Goal: Task Accomplishment & Management: Manage account settings

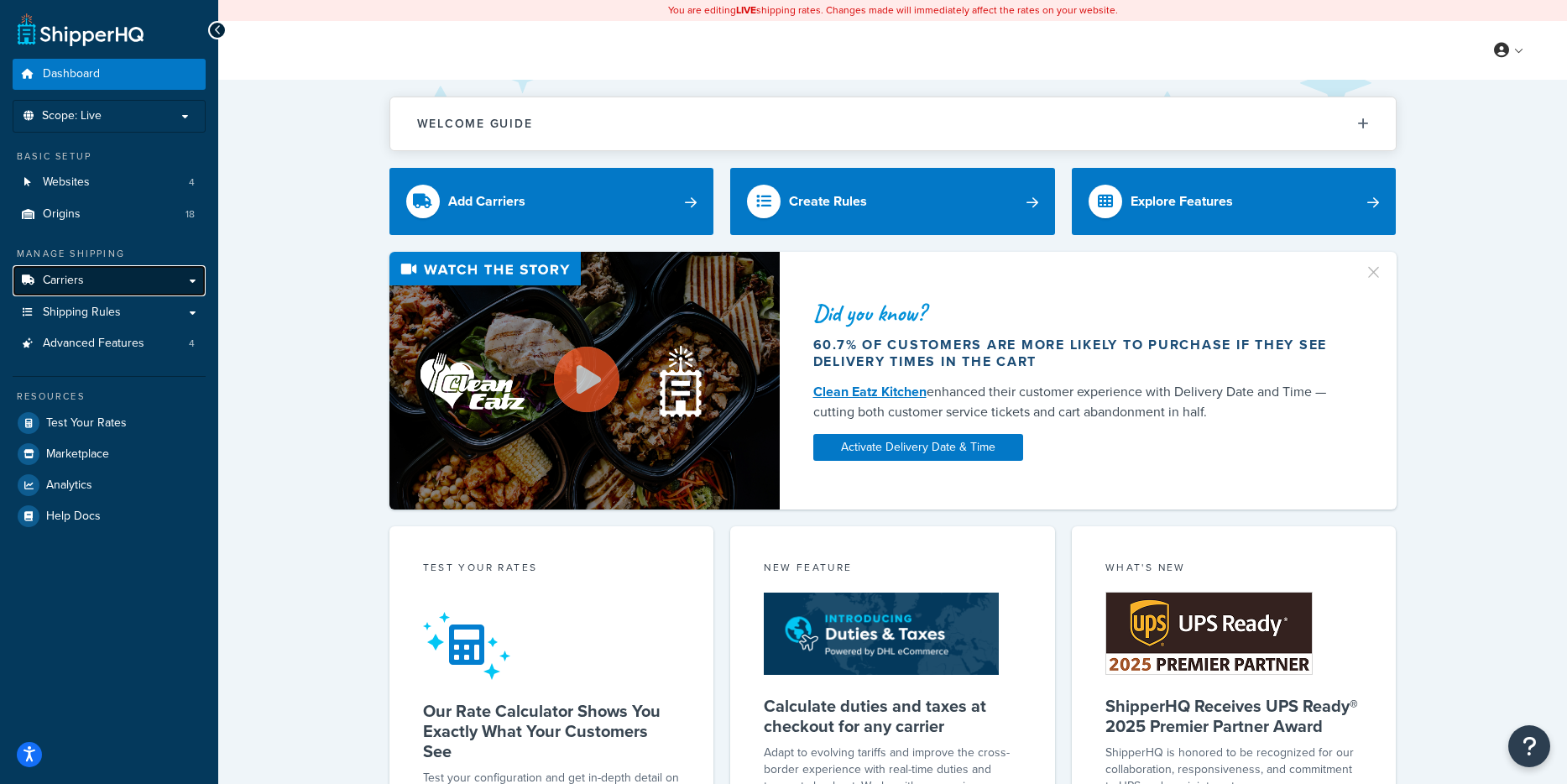
click at [76, 285] on span "Carriers" at bounding box center [63, 281] width 41 height 14
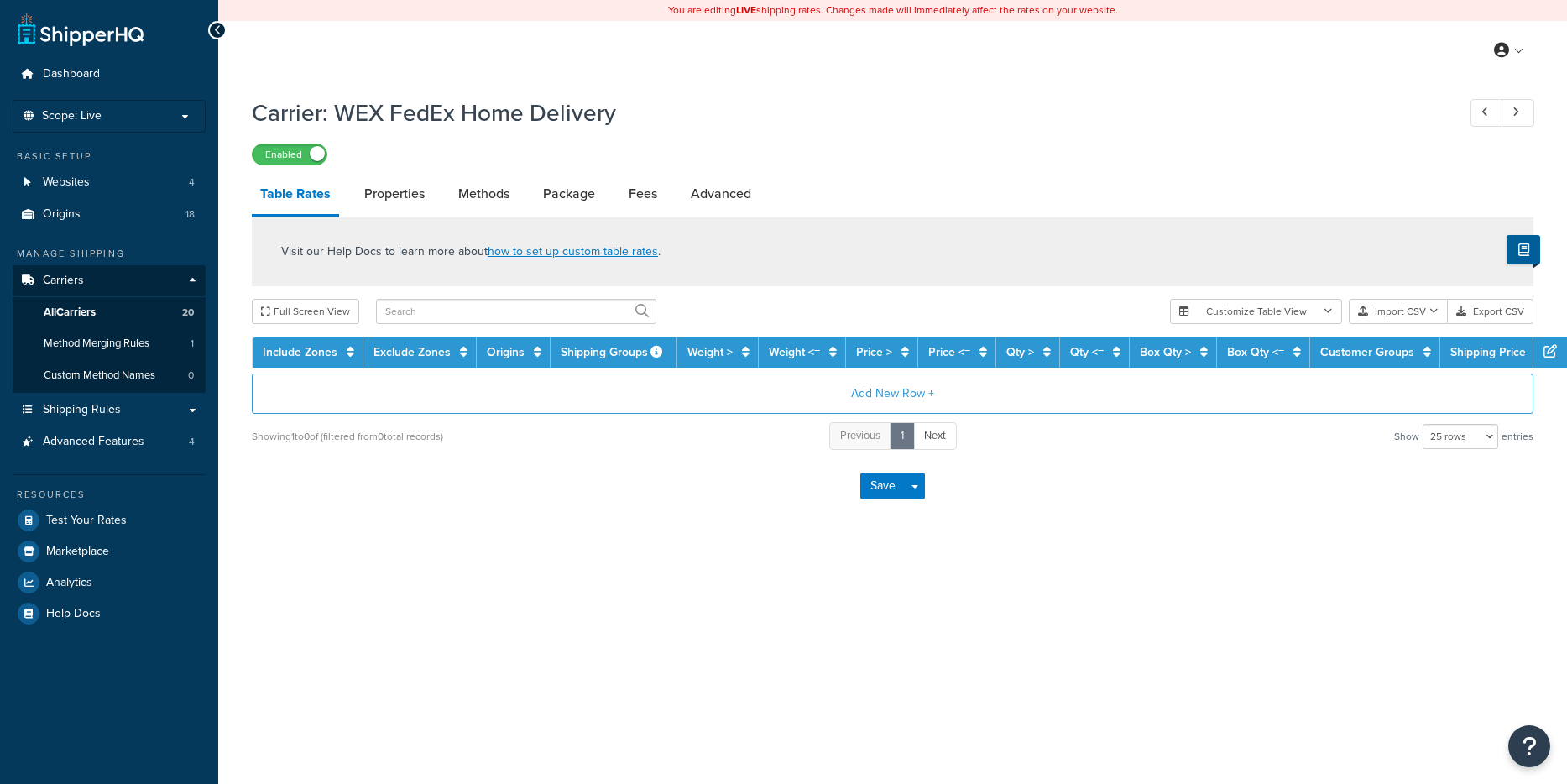
select select "25"
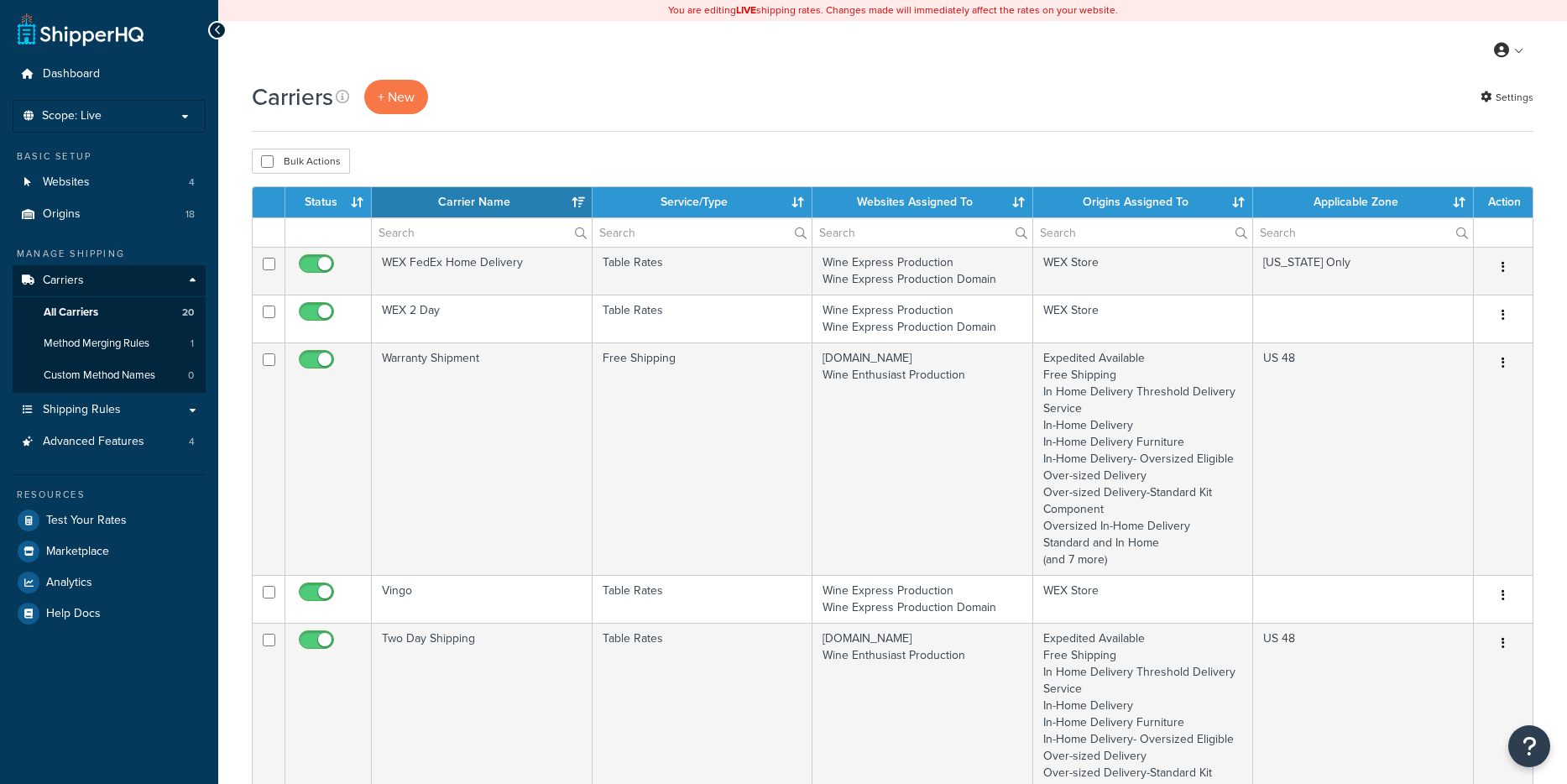
select select "15"
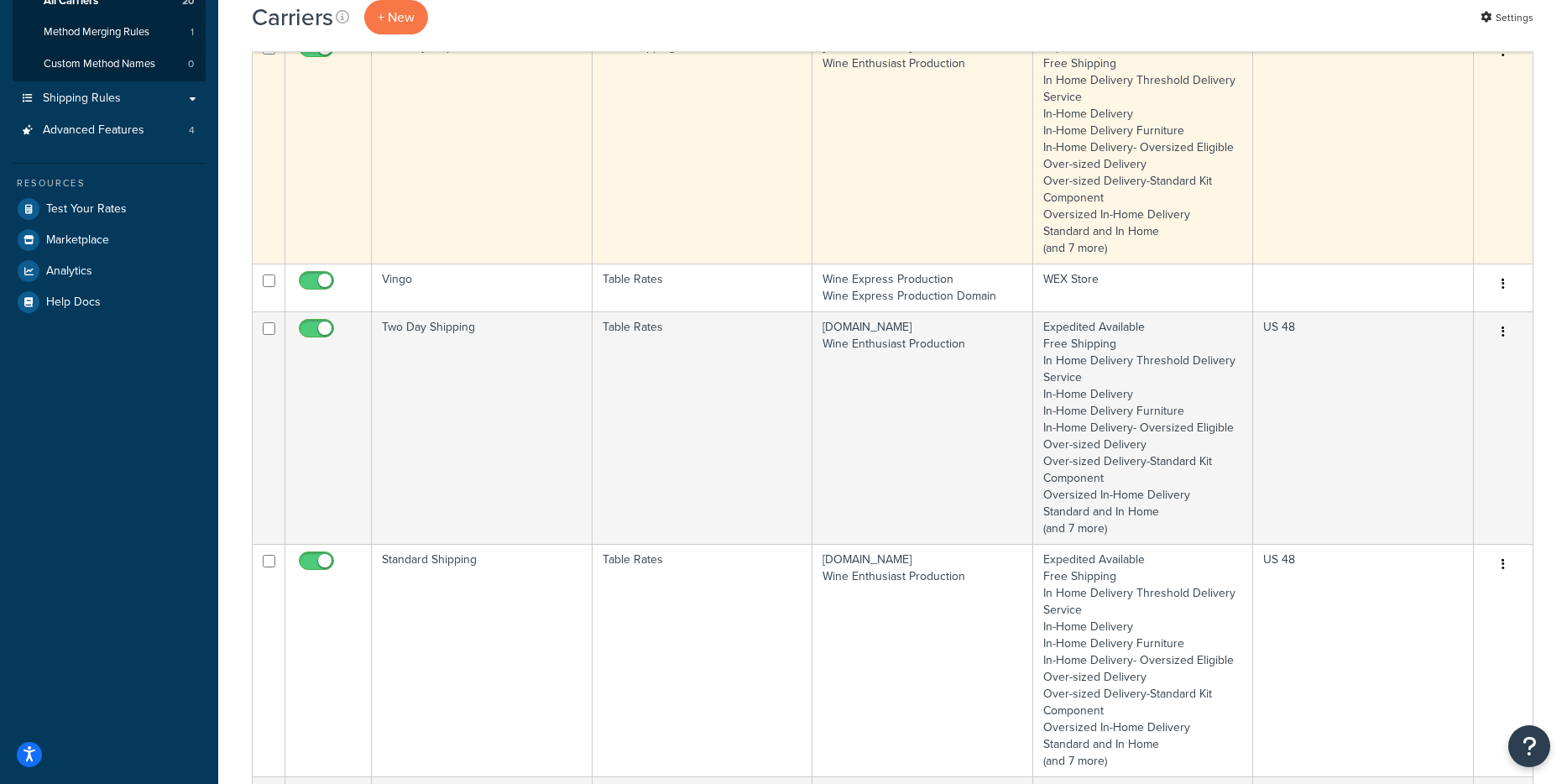
scroll to position [372, 0]
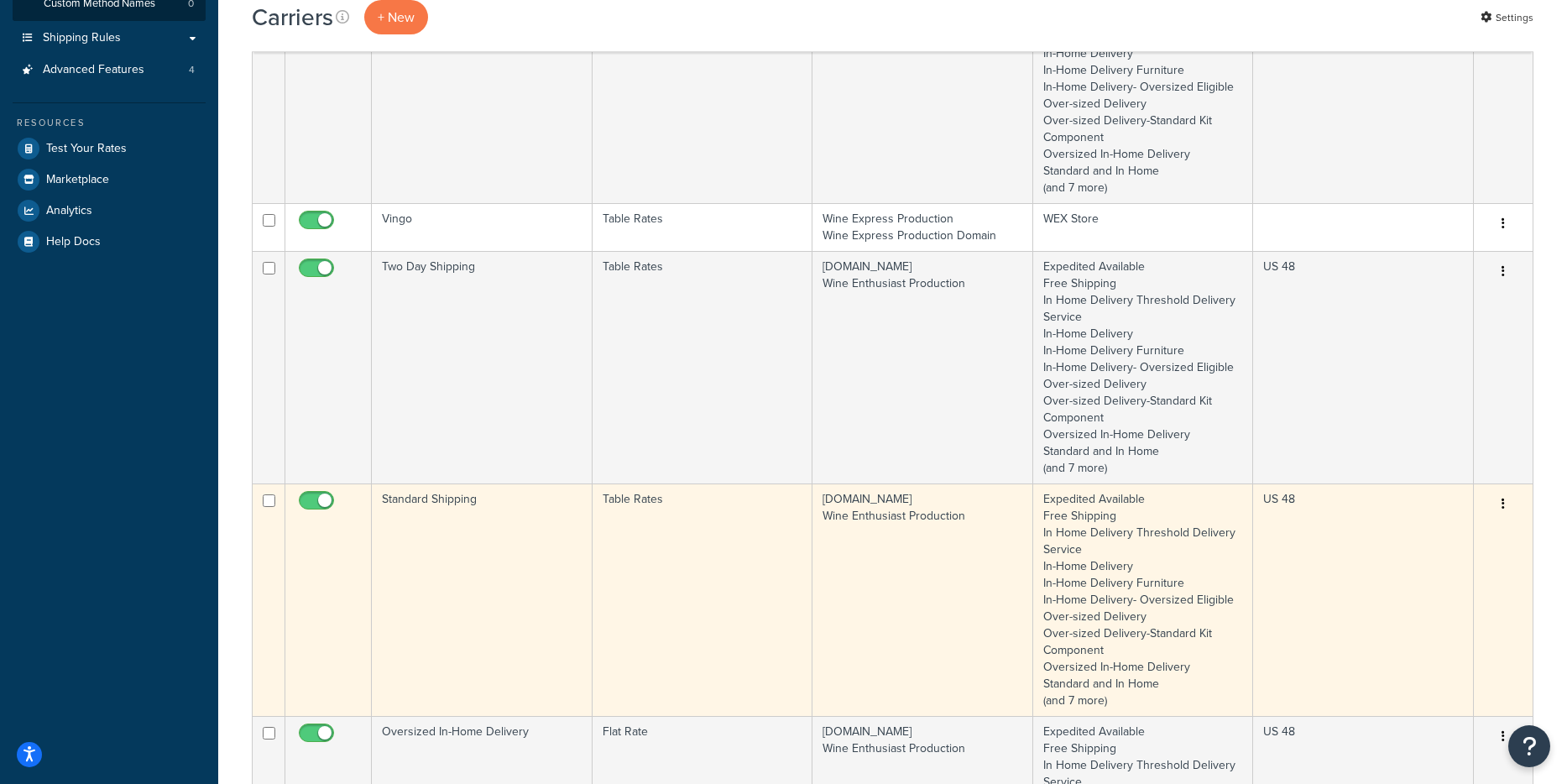
click at [461, 506] on td "Standard Shipping" at bounding box center [482, 599] width 221 height 233
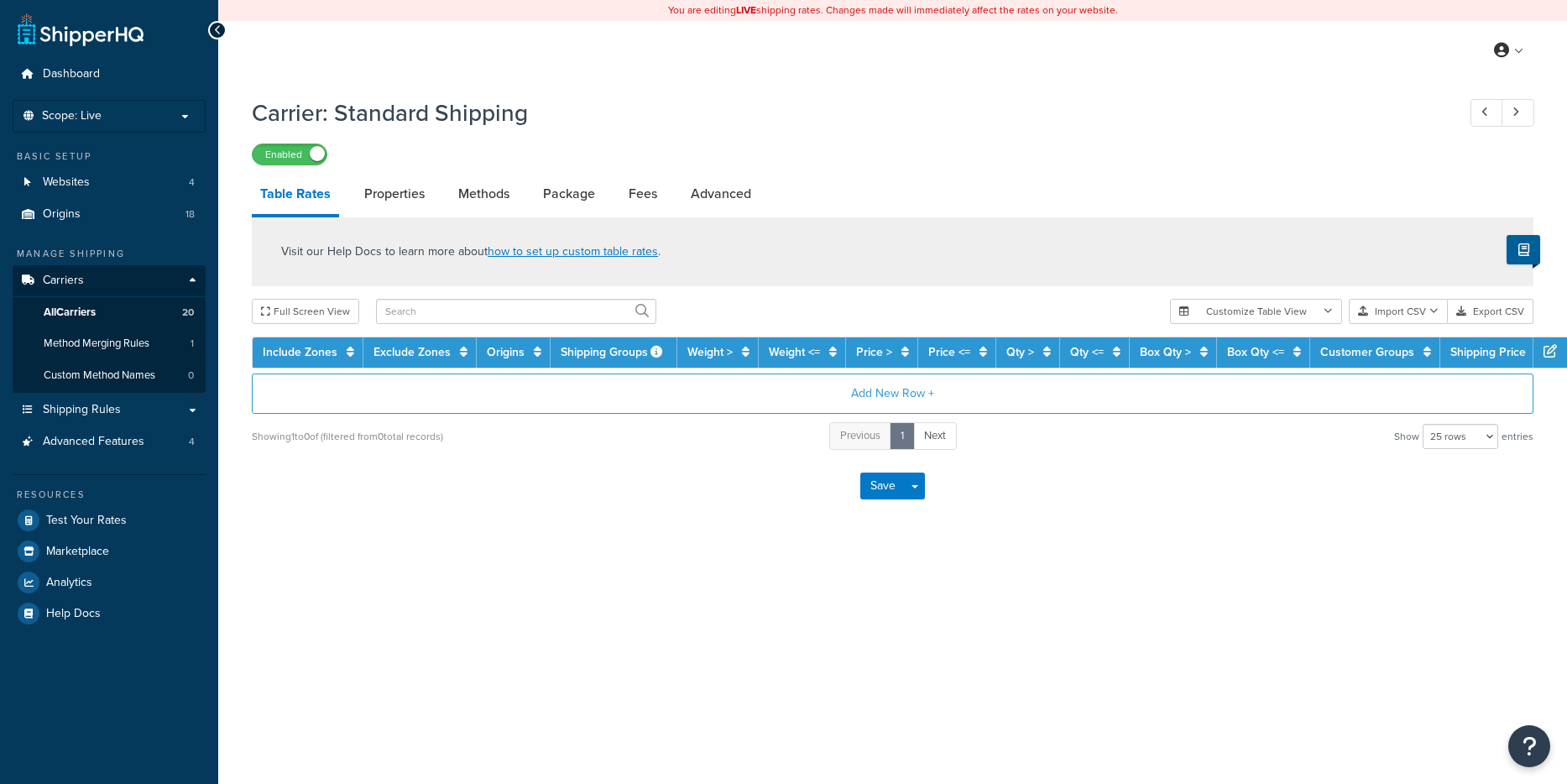
select select "25"
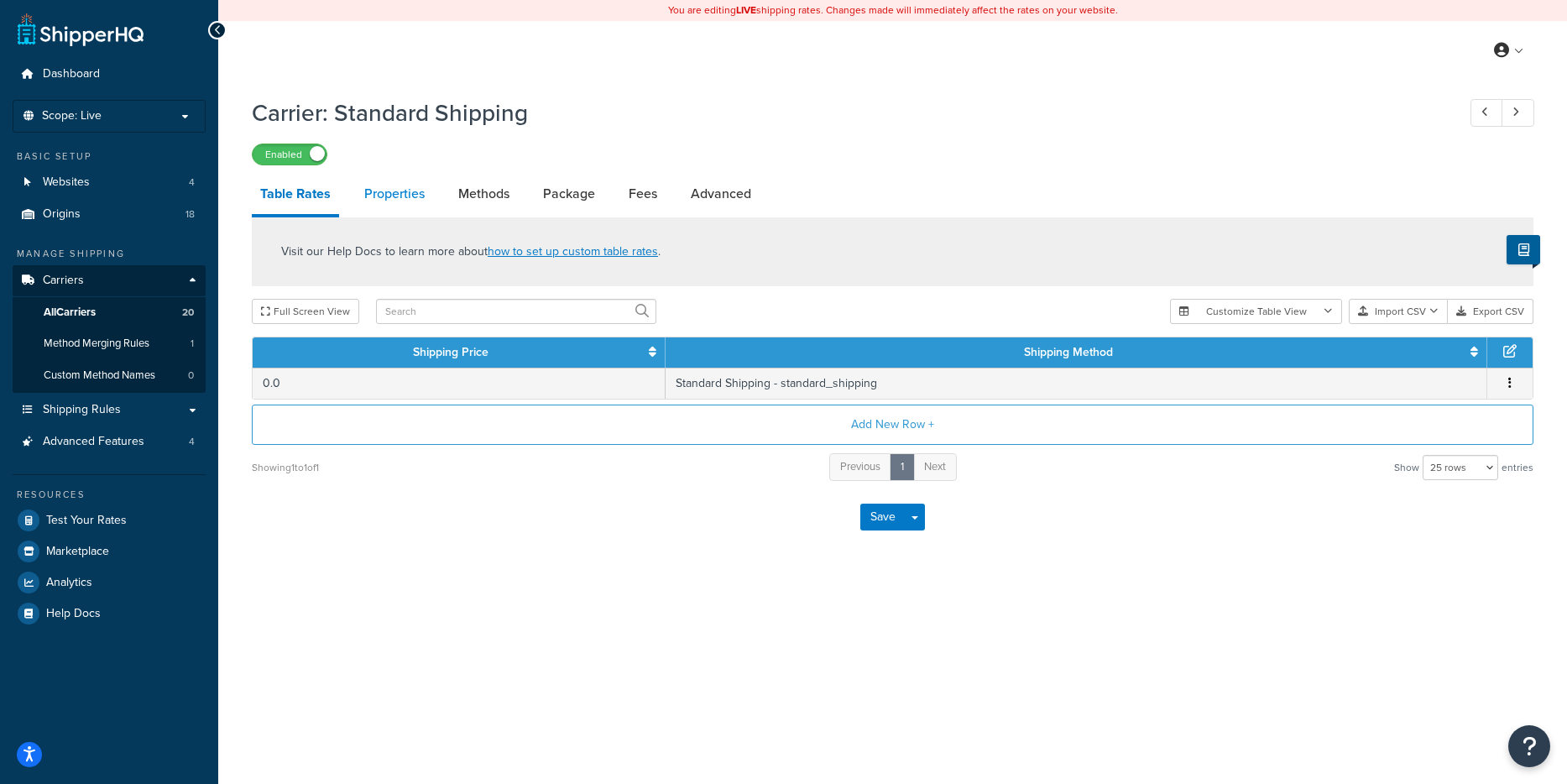
click at [402, 200] on link "Properties" at bounding box center [394, 194] width 77 height 40
select select "HIGHEST"
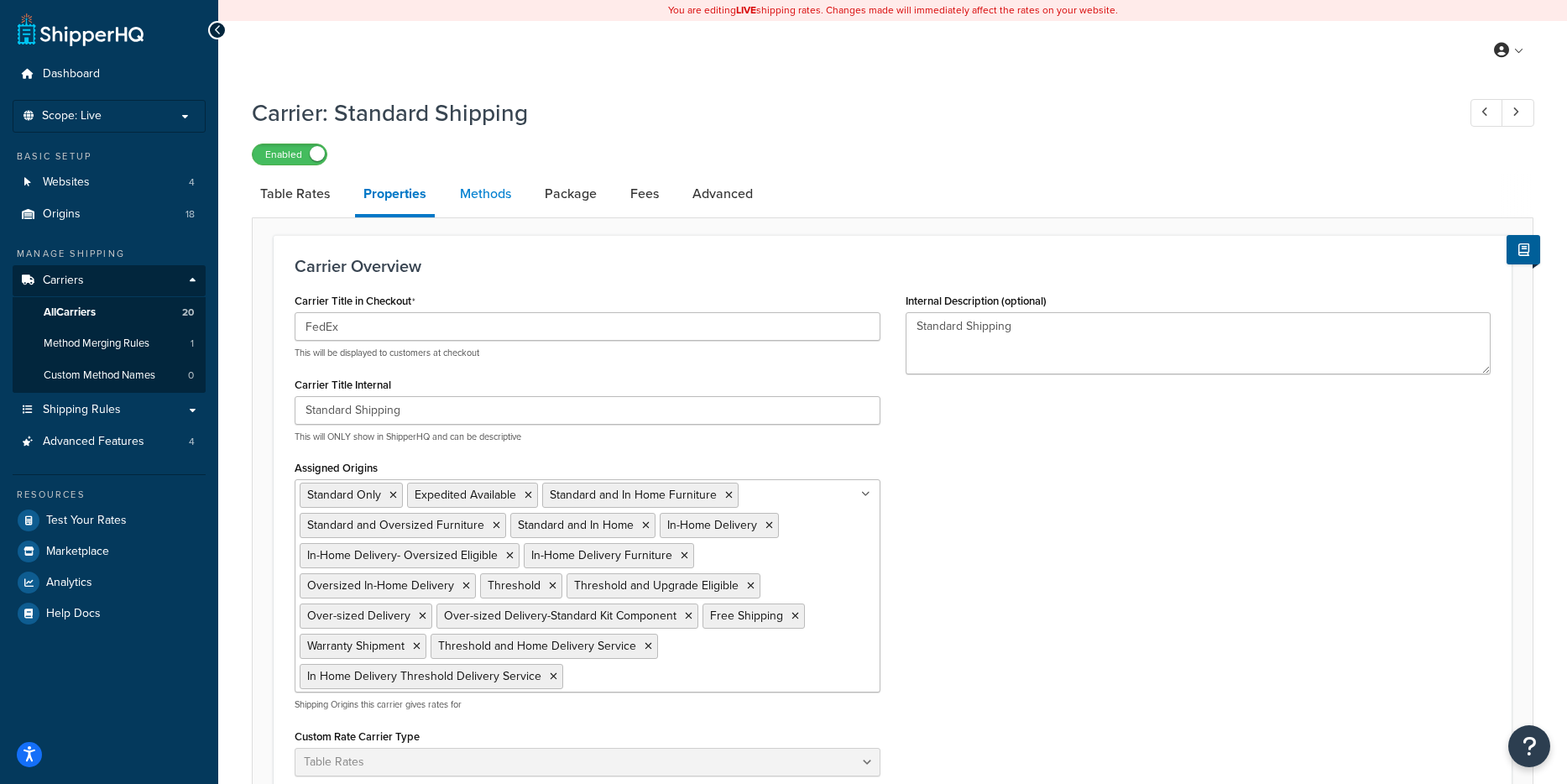
click at [490, 199] on link "Methods" at bounding box center [486, 194] width 68 height 40
select select "25"
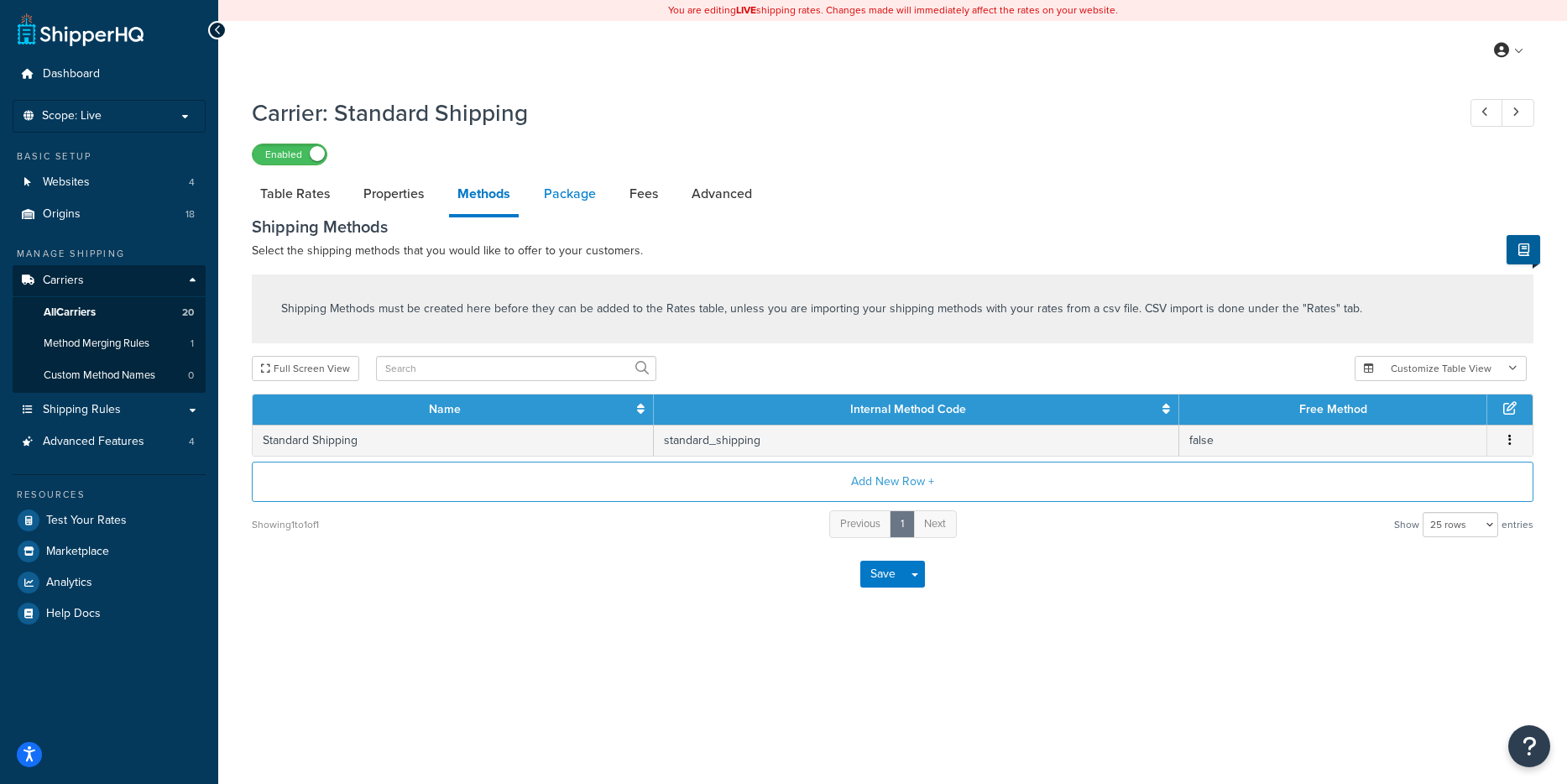
click at [539, 200] on link "Package" at bounding box center [570, 194] width 69 height 40
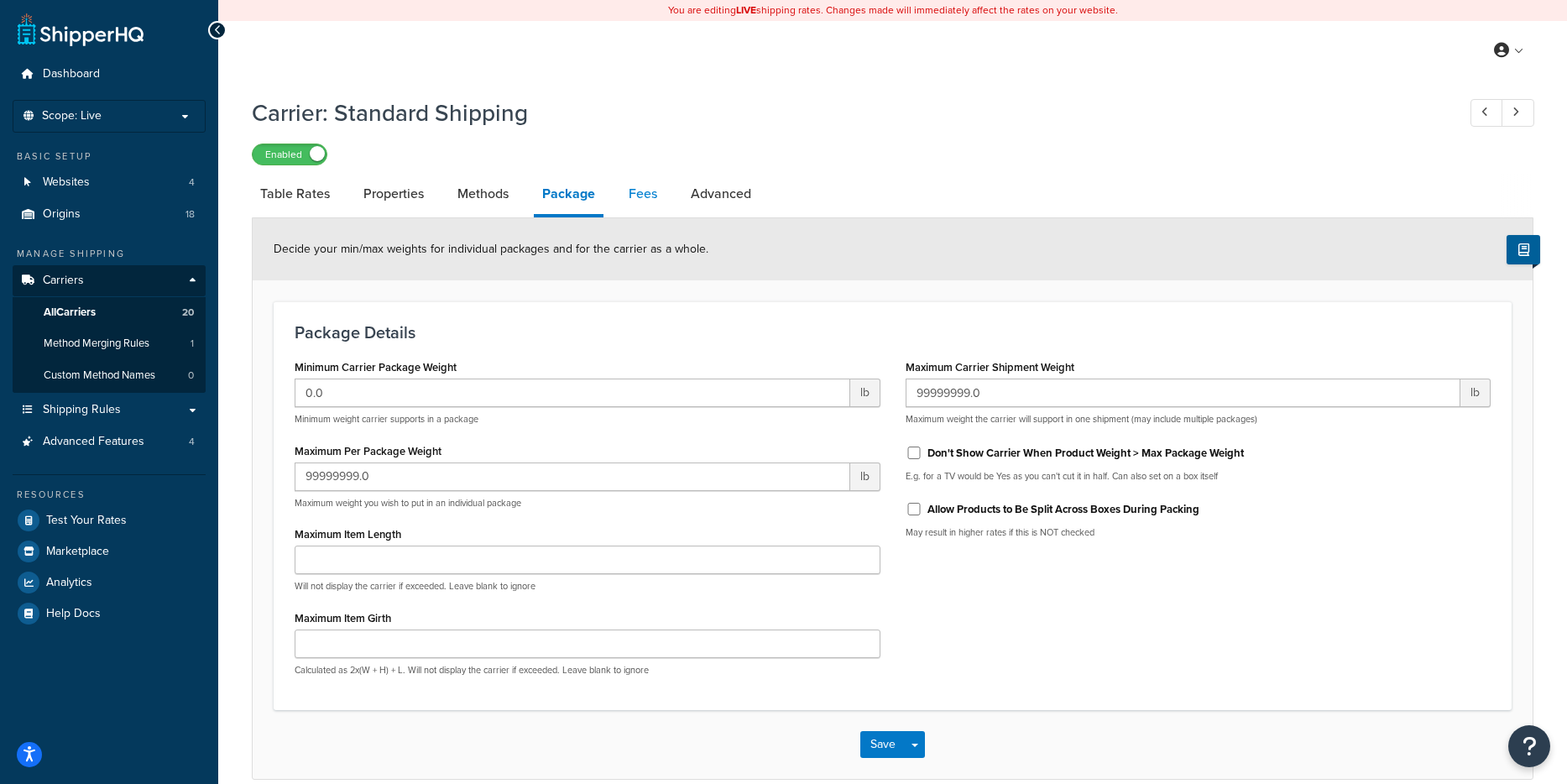
click at [641, 206] on link "Fees" at bounding box center [643, 194] width 45 height 40
select select "AFTER"
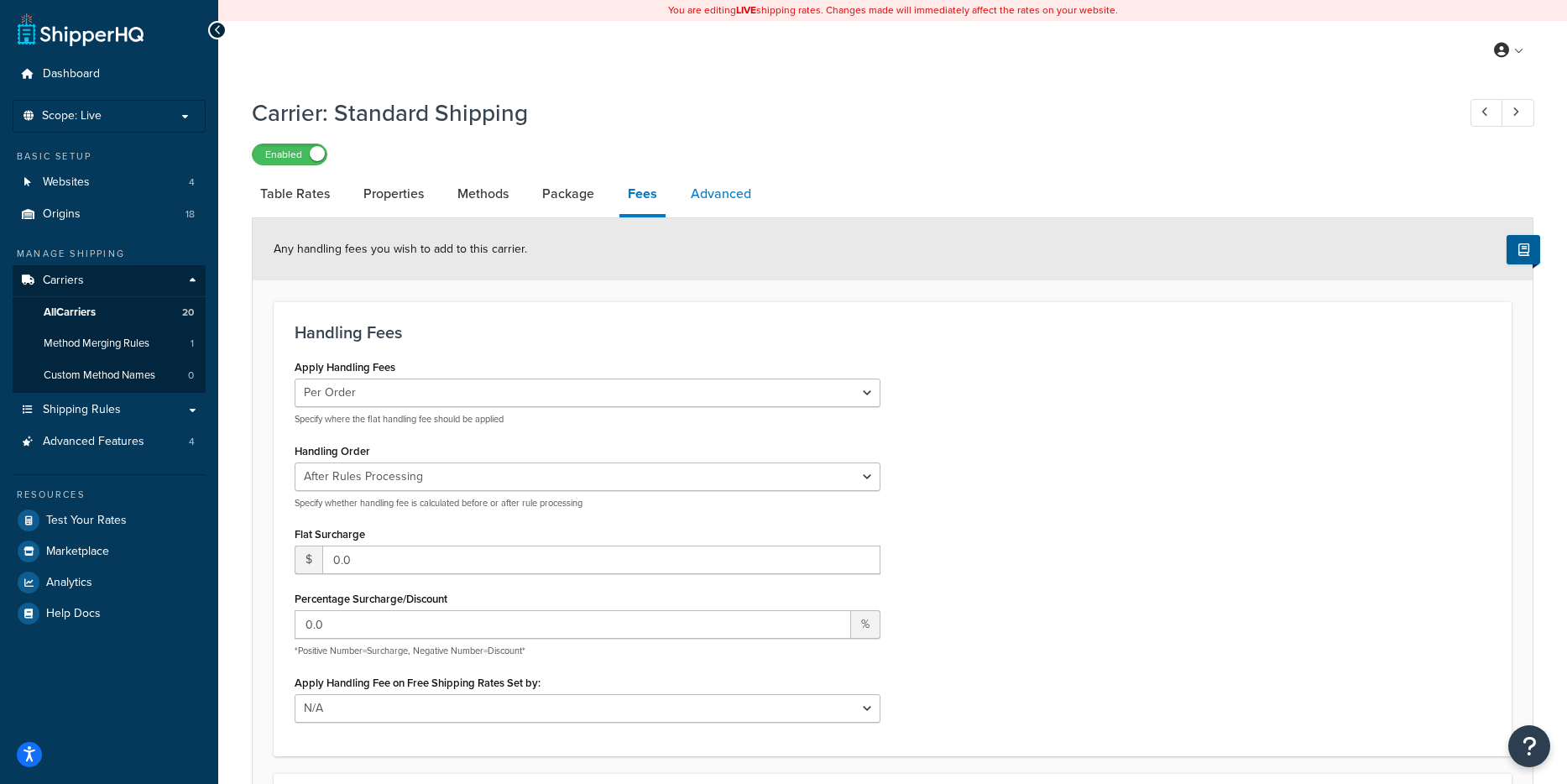
click at [709, 195] on link "Advanced" at bounding box center [721, 194] width 77 height 40
select select "false"
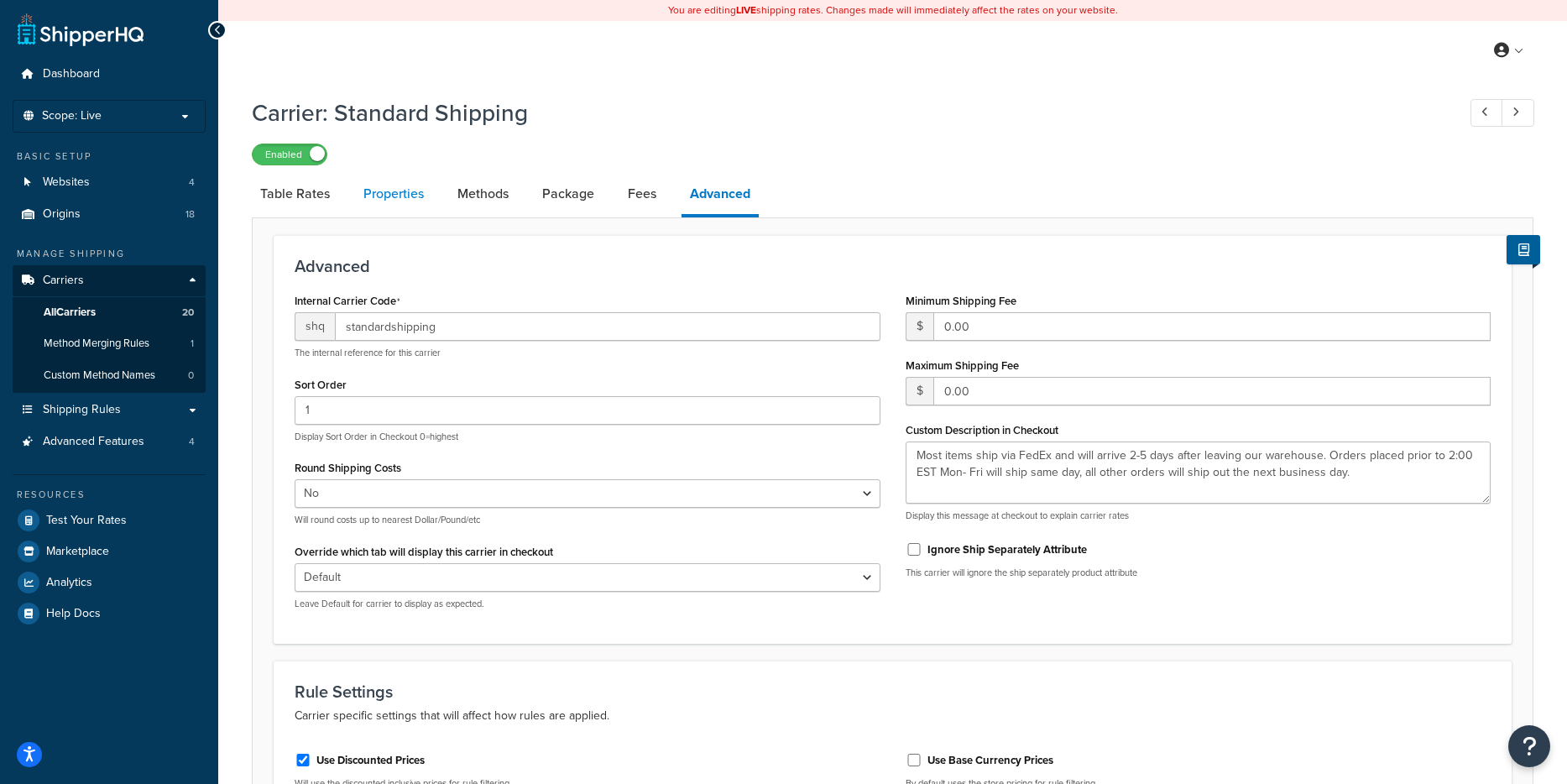
click at [375, 199] on link "Properties" at bounding box center [393, 194] width 77 height 40
select select "HIGHEST"
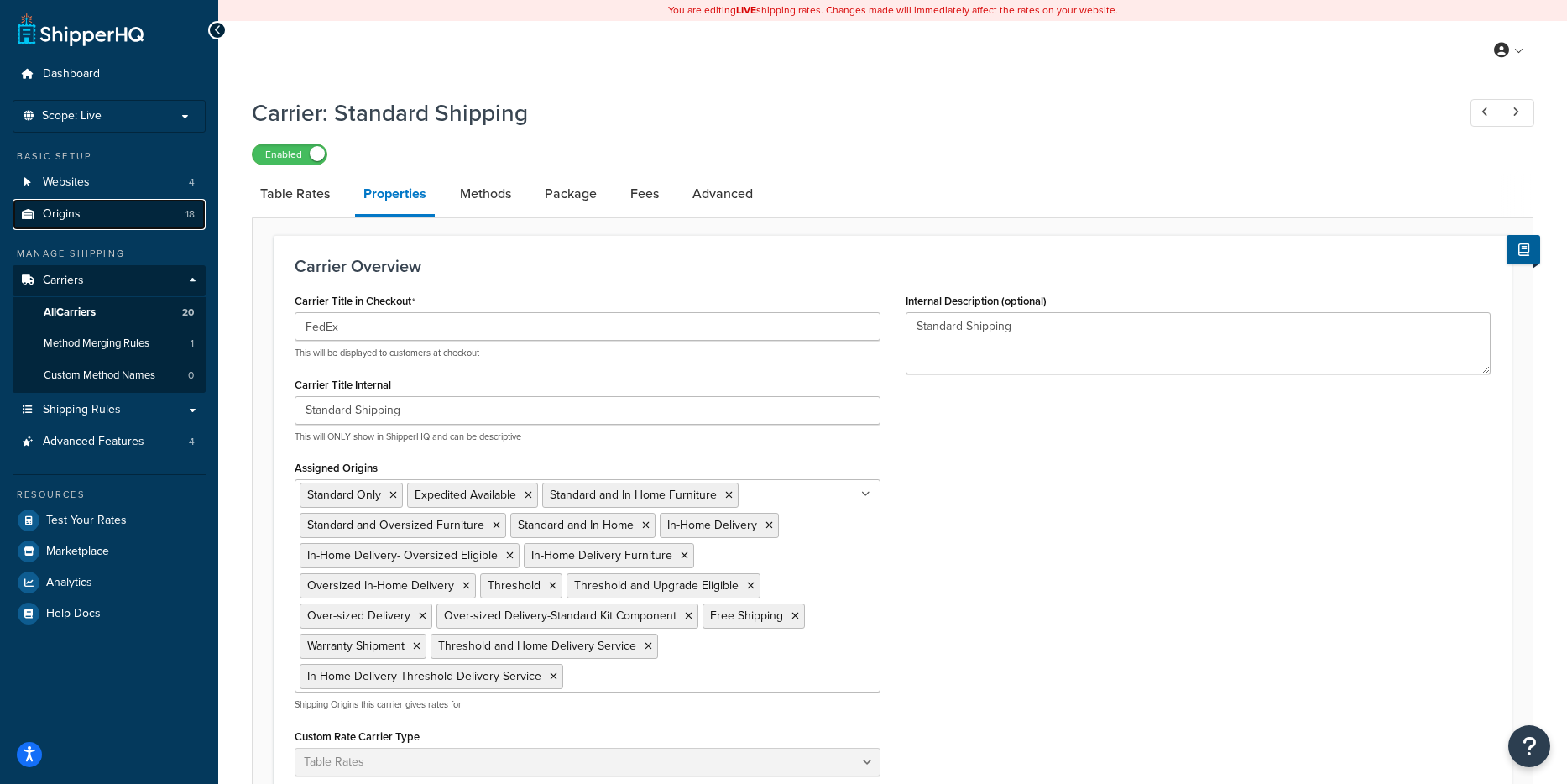
click at [93, 208] on link "Origins 18" at bounding box center [109, 214] width 193 height 31
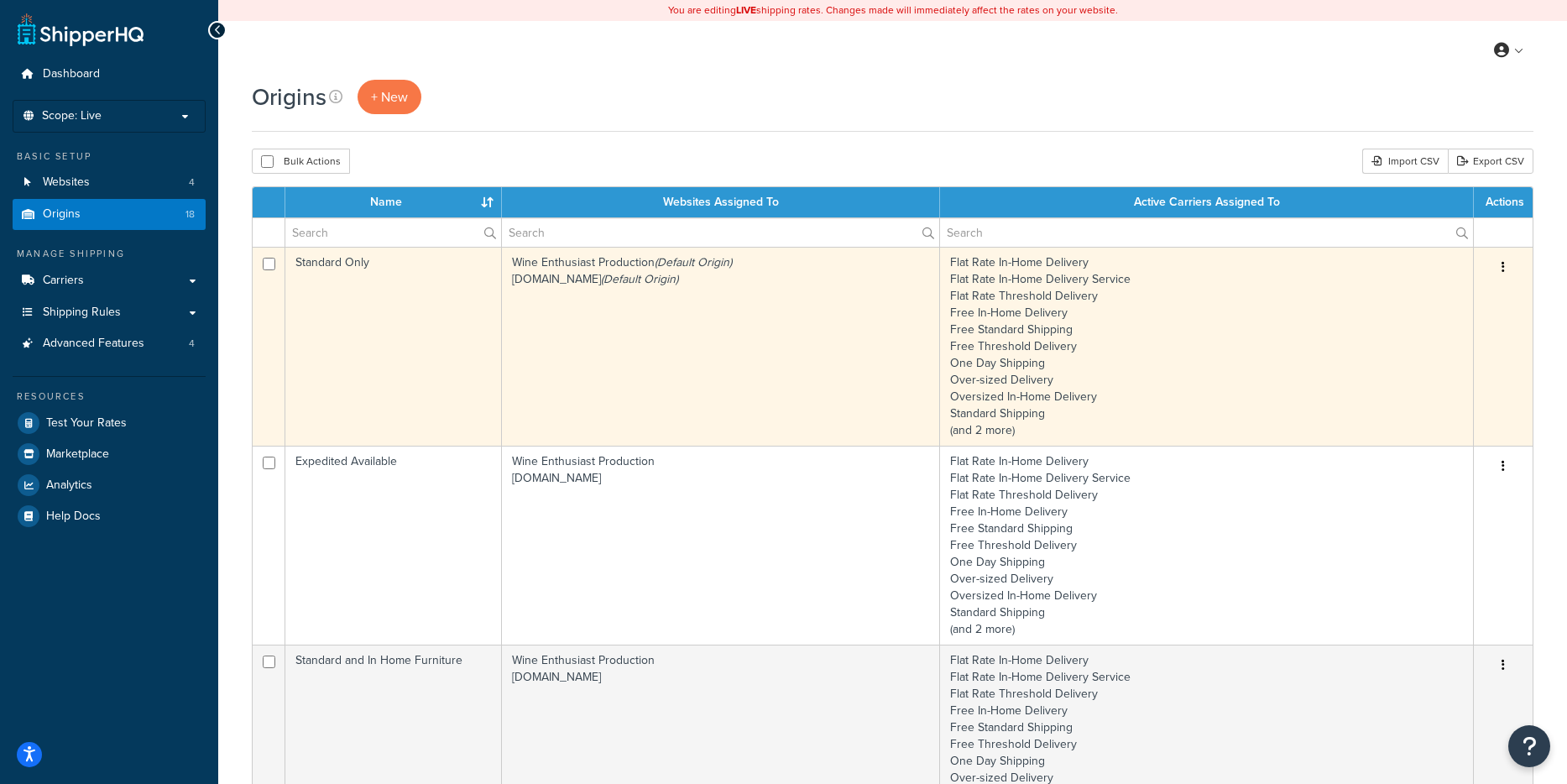
click at [423, 279] on td "Standard Only" at bounding box center [394, 346] width 217 height 199
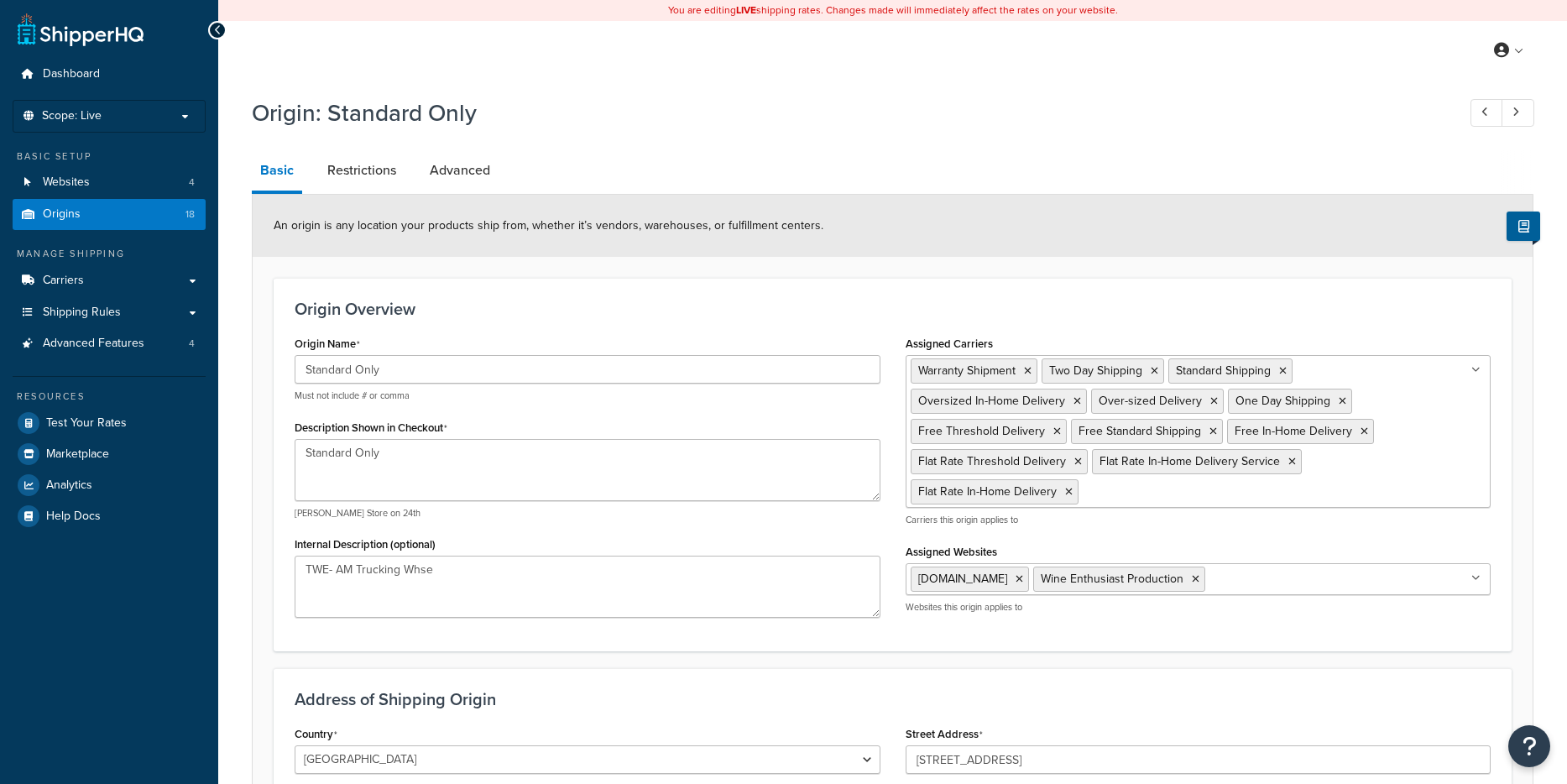
select select "30"
click at [91, 280] on link "Carriers" at bounding box center [109, 280] width 193 height 31
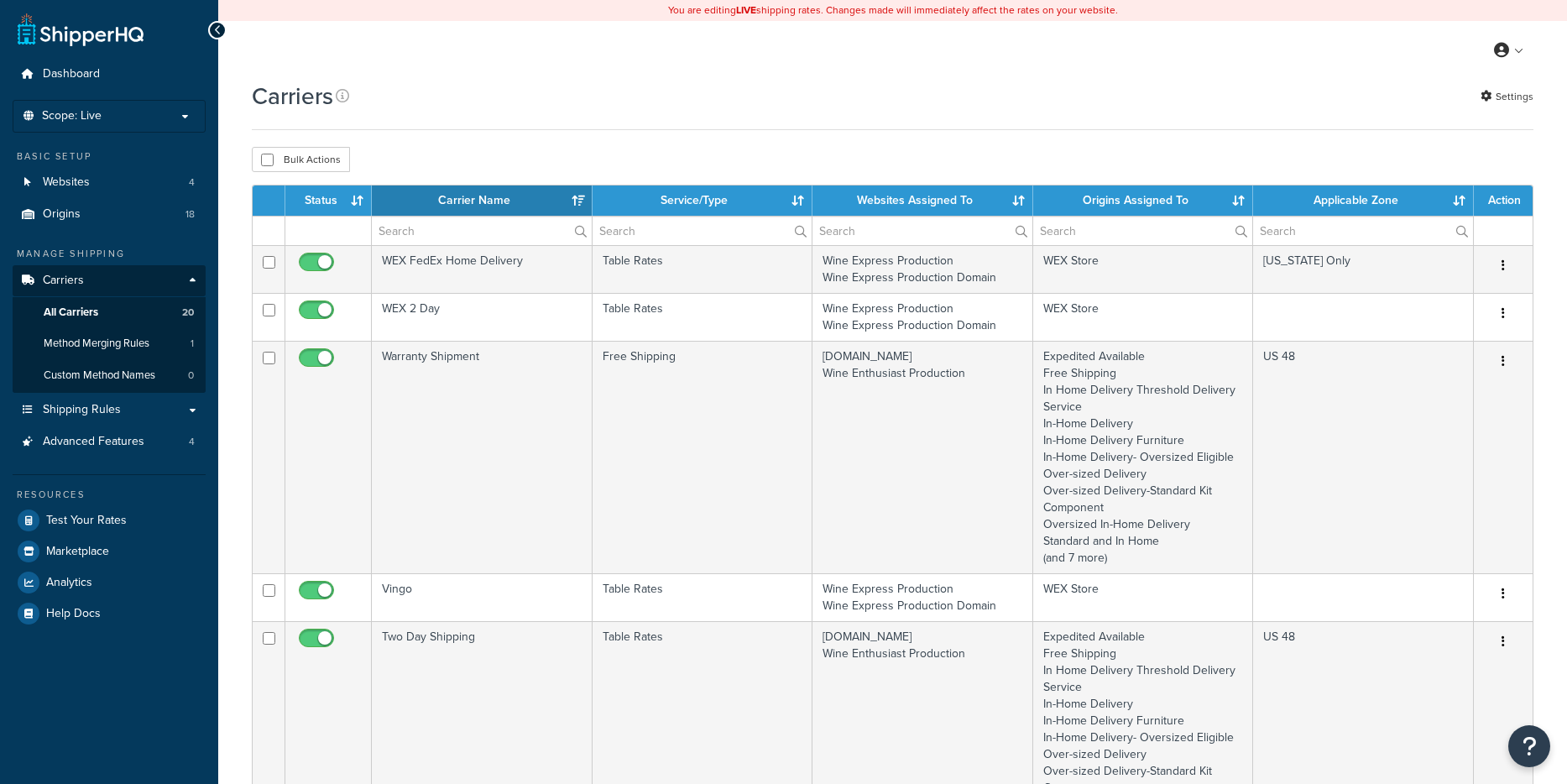
select select "15"
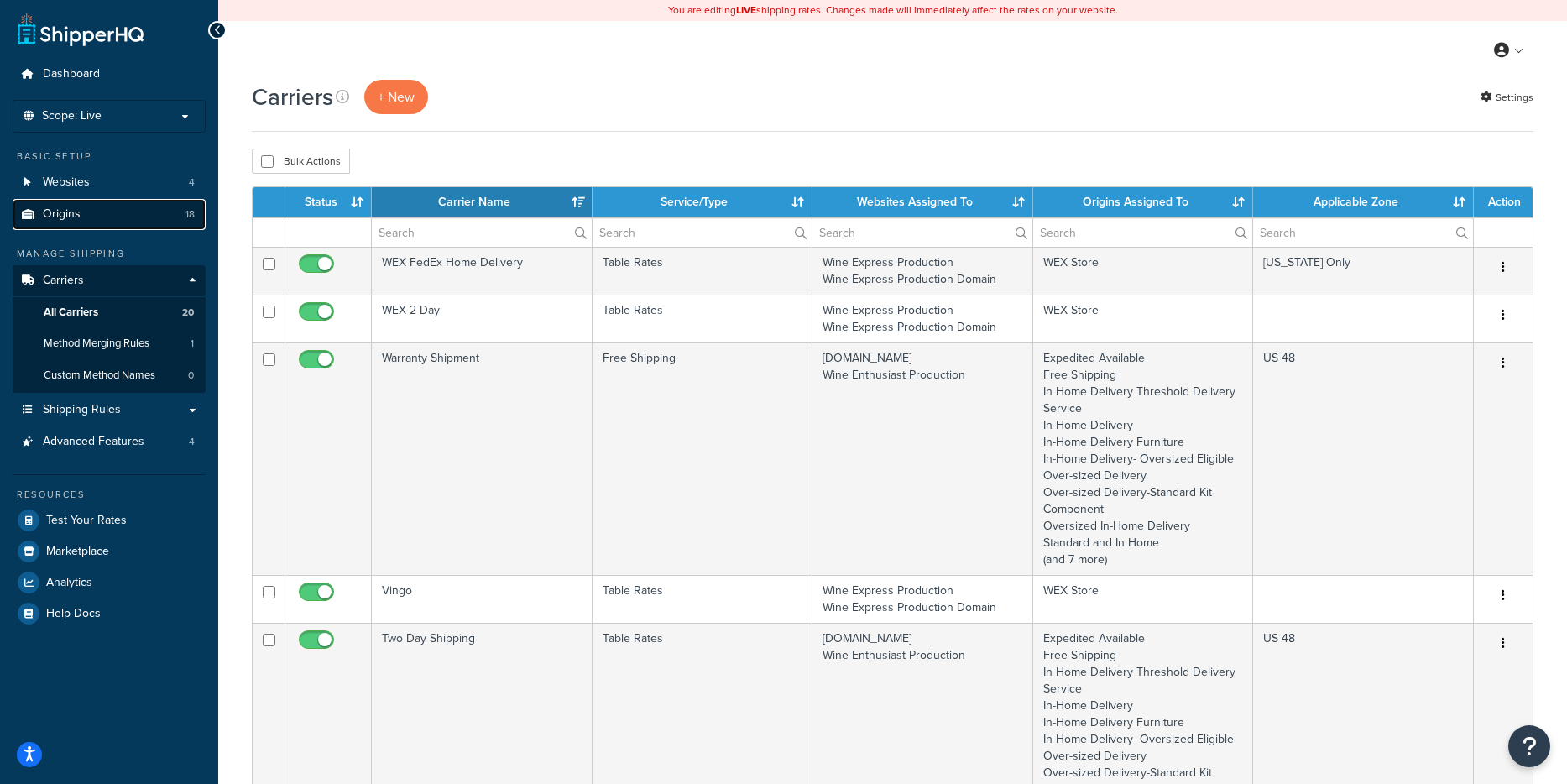
click at [76, 217] on span "Origins" at bounding box center [62, 215] width 38 height 14
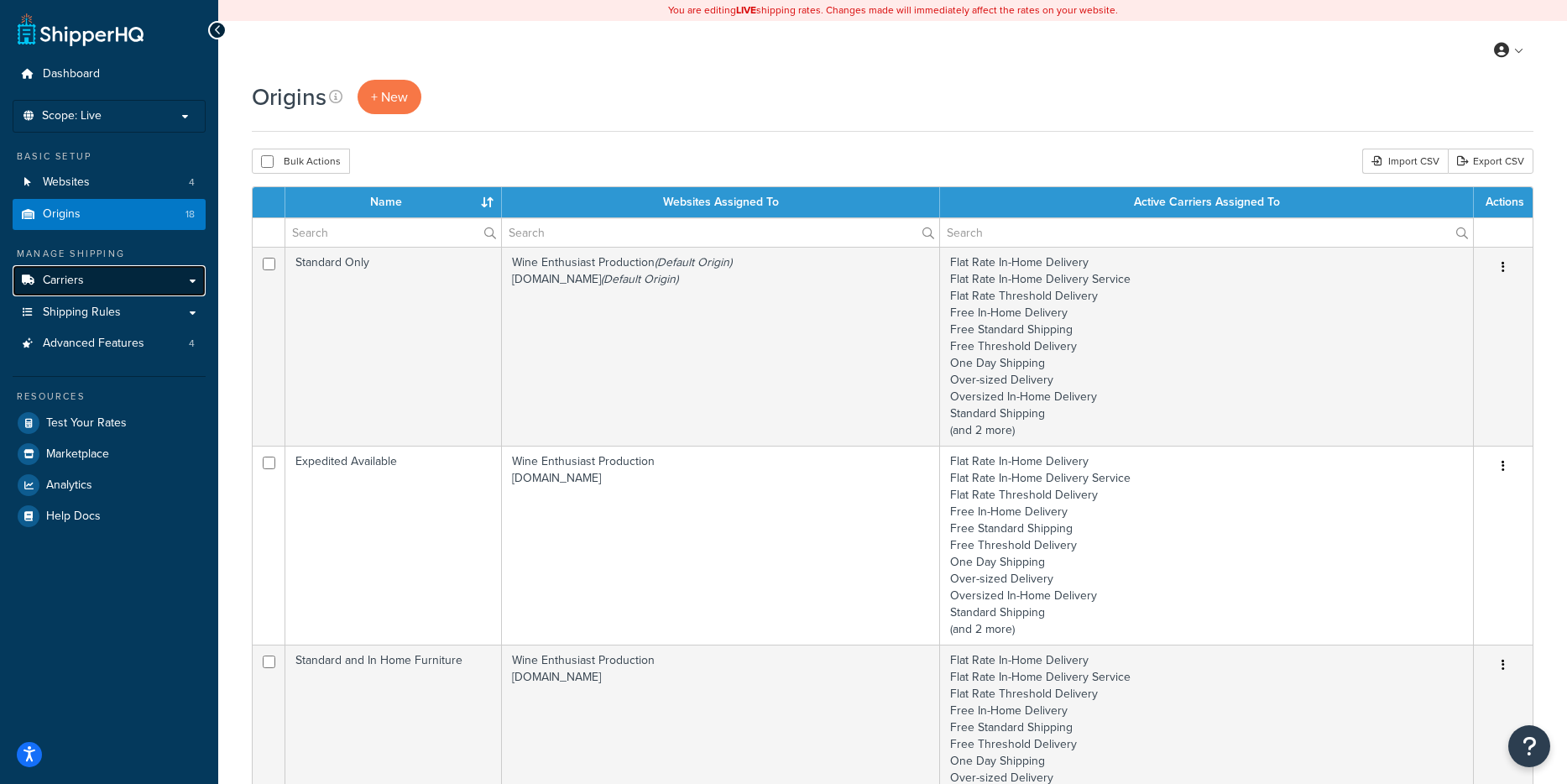
click at [87, 281] on link "Carriers" at bounding box center [109, 280] width 193 height 31
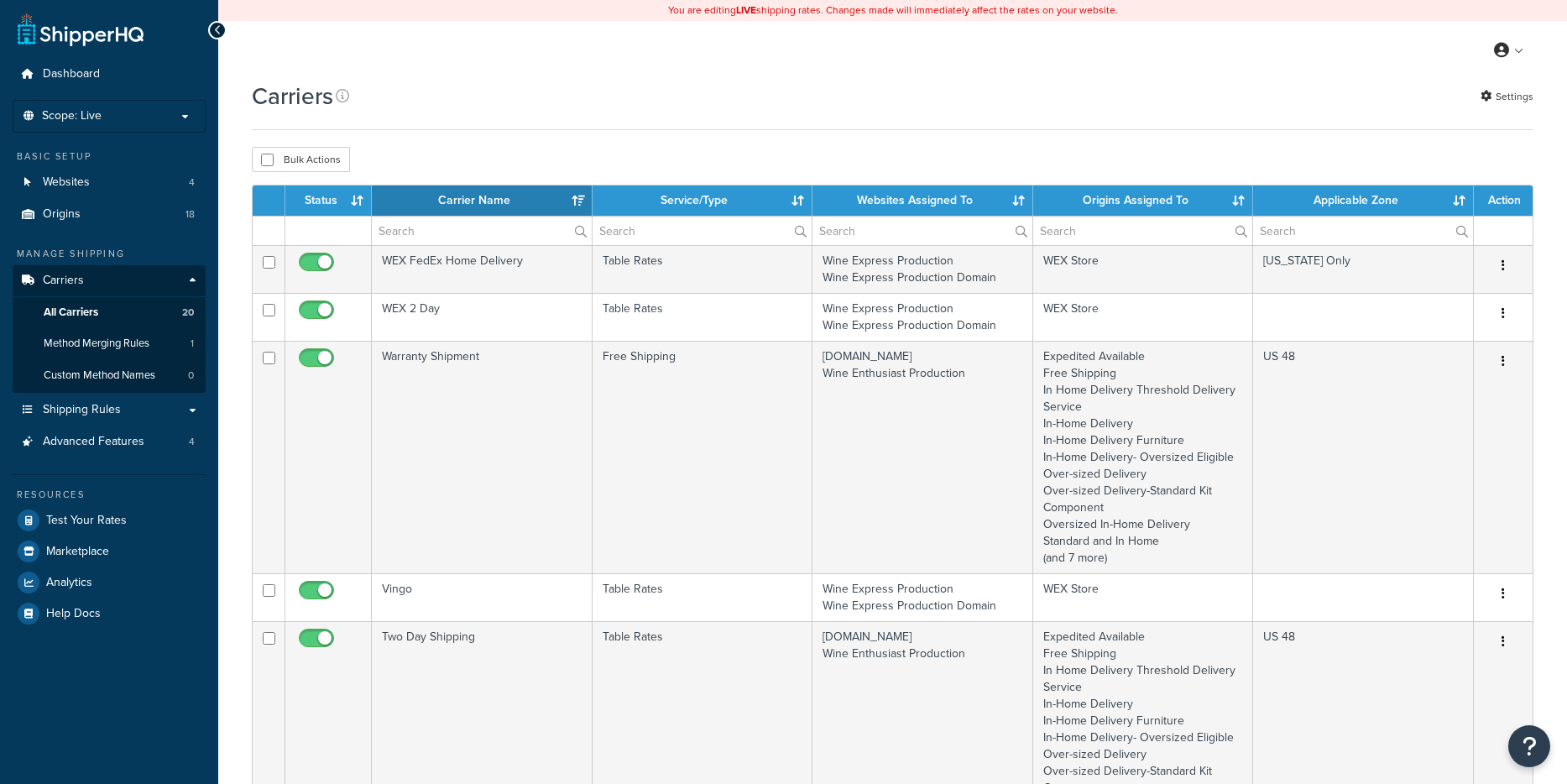
select select "15"
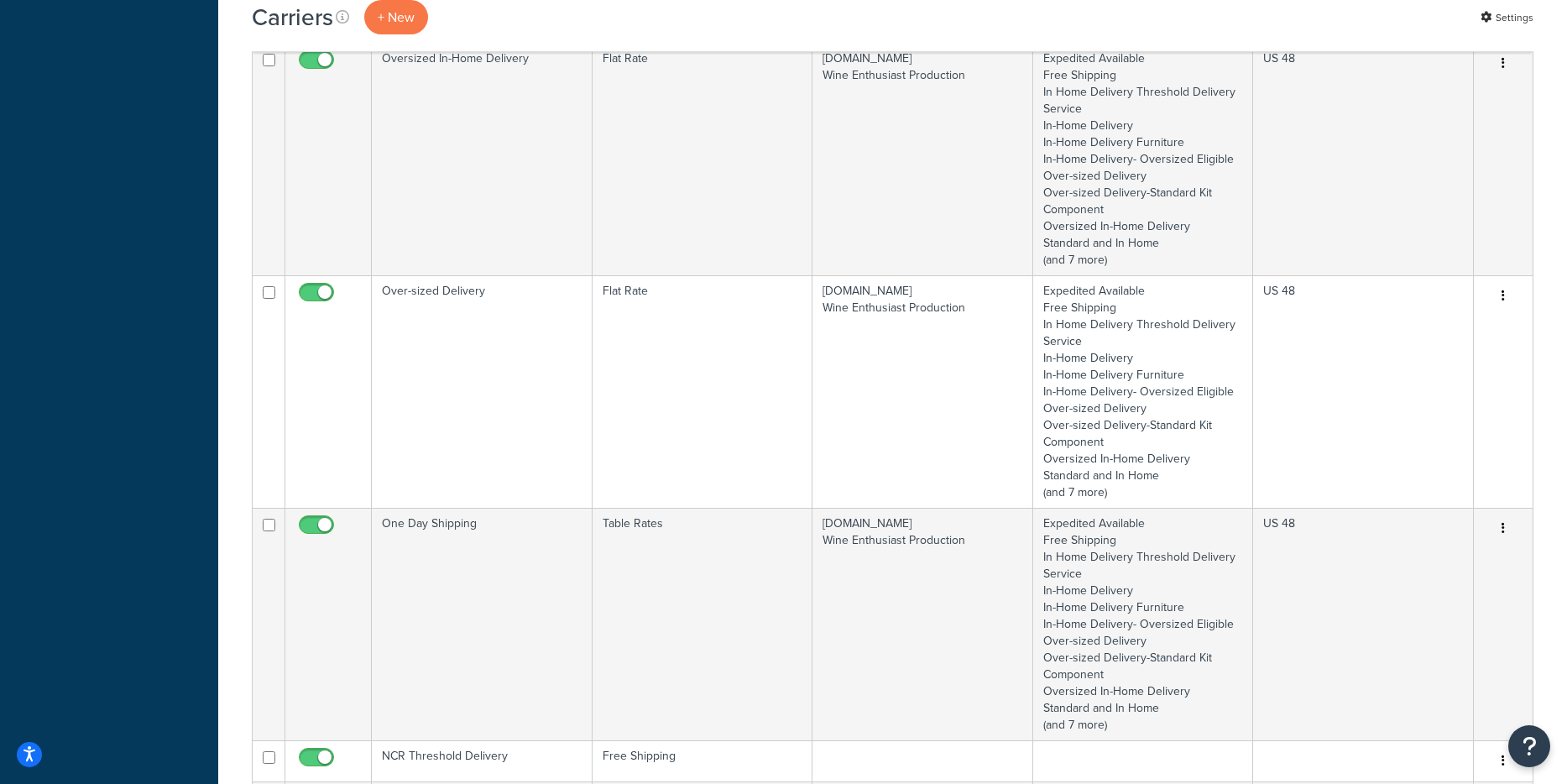
scroll to position [755, 0]
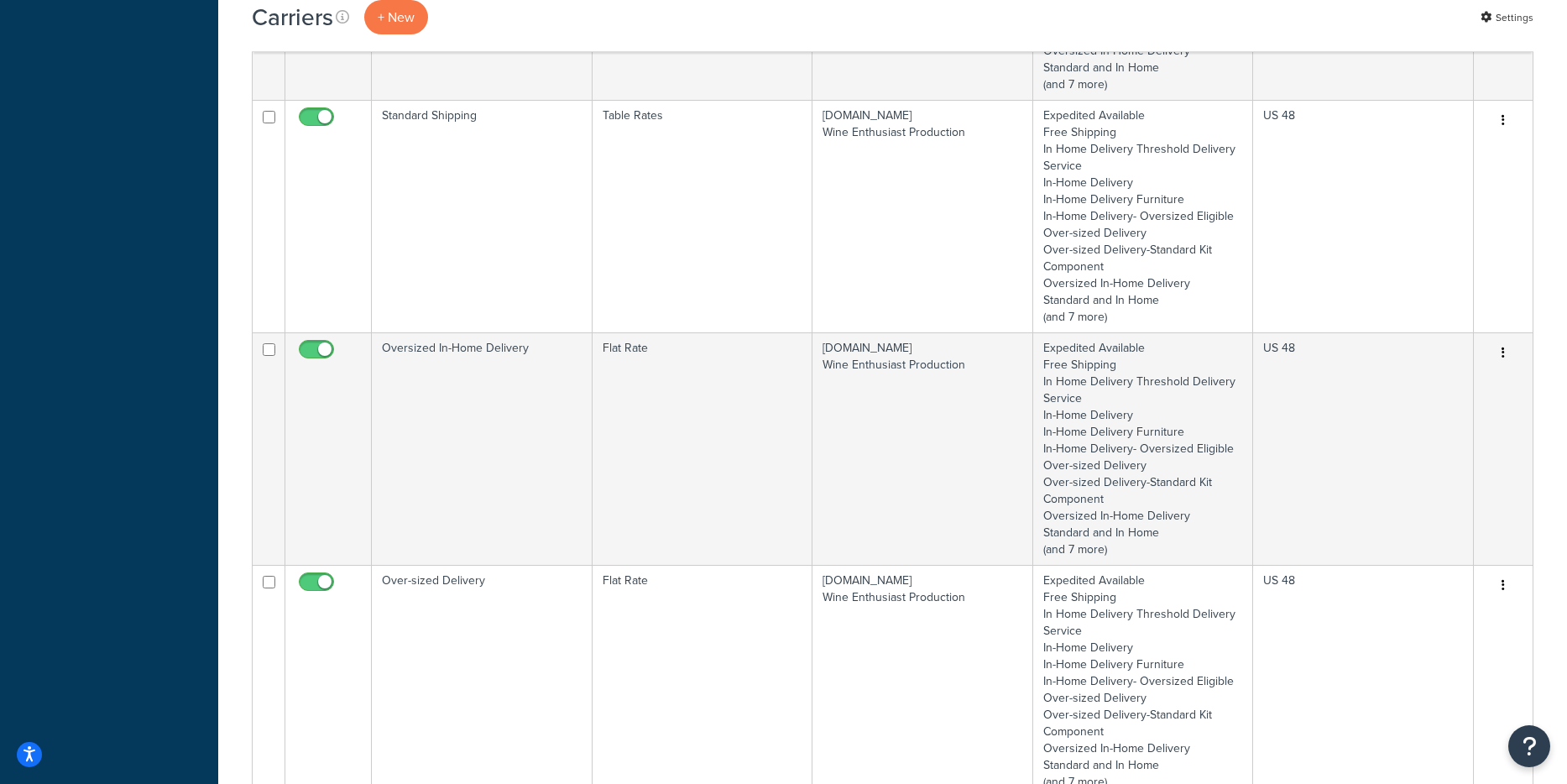
click at [510, 388] on td "Oversized In-Home Delivery" at bounding box center [482, 448] width 221 height 233
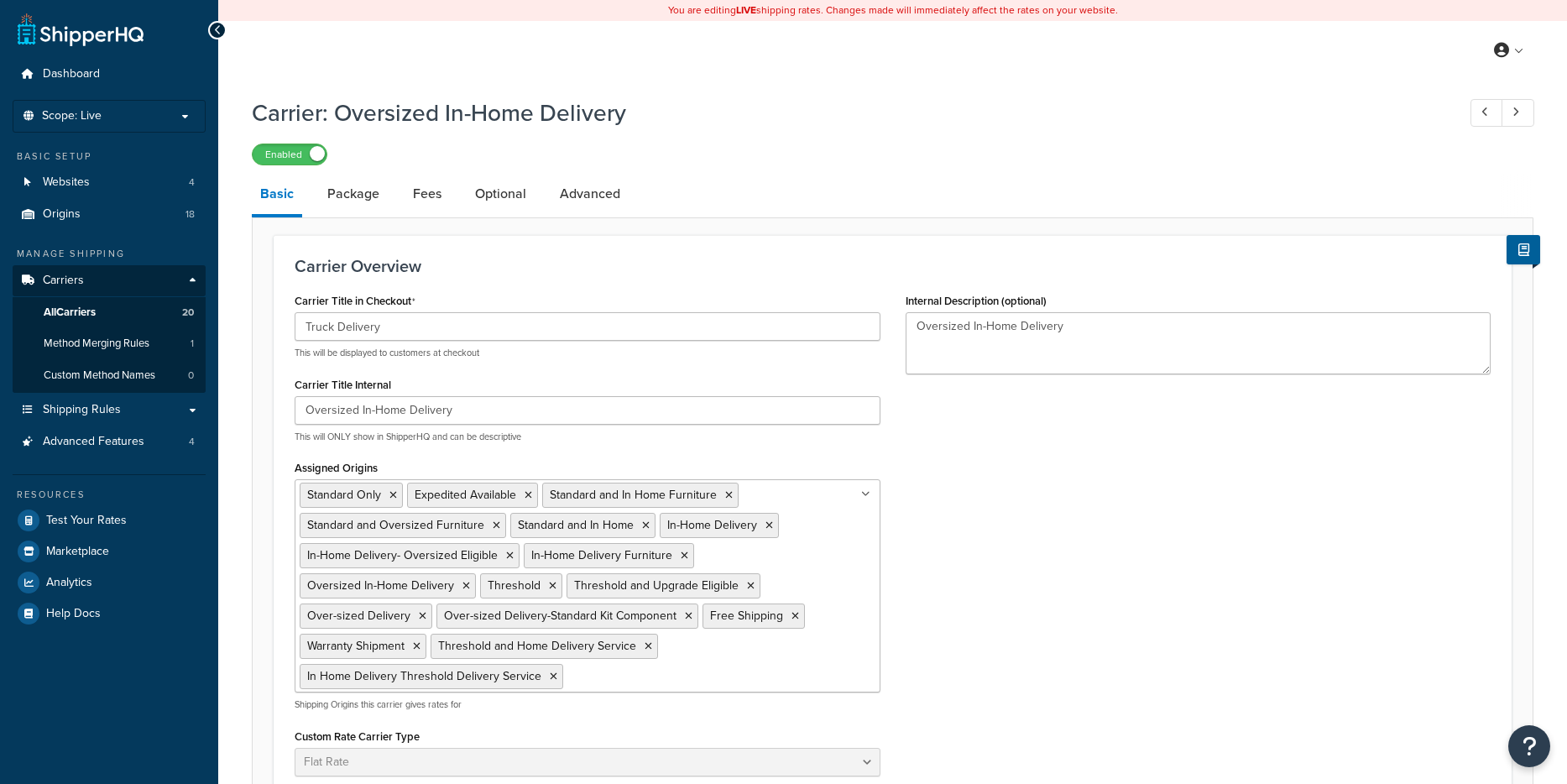
select select "flat"
click at [518, 193] on link "Optional" at bounding box center [501, 194] width 68 height 40
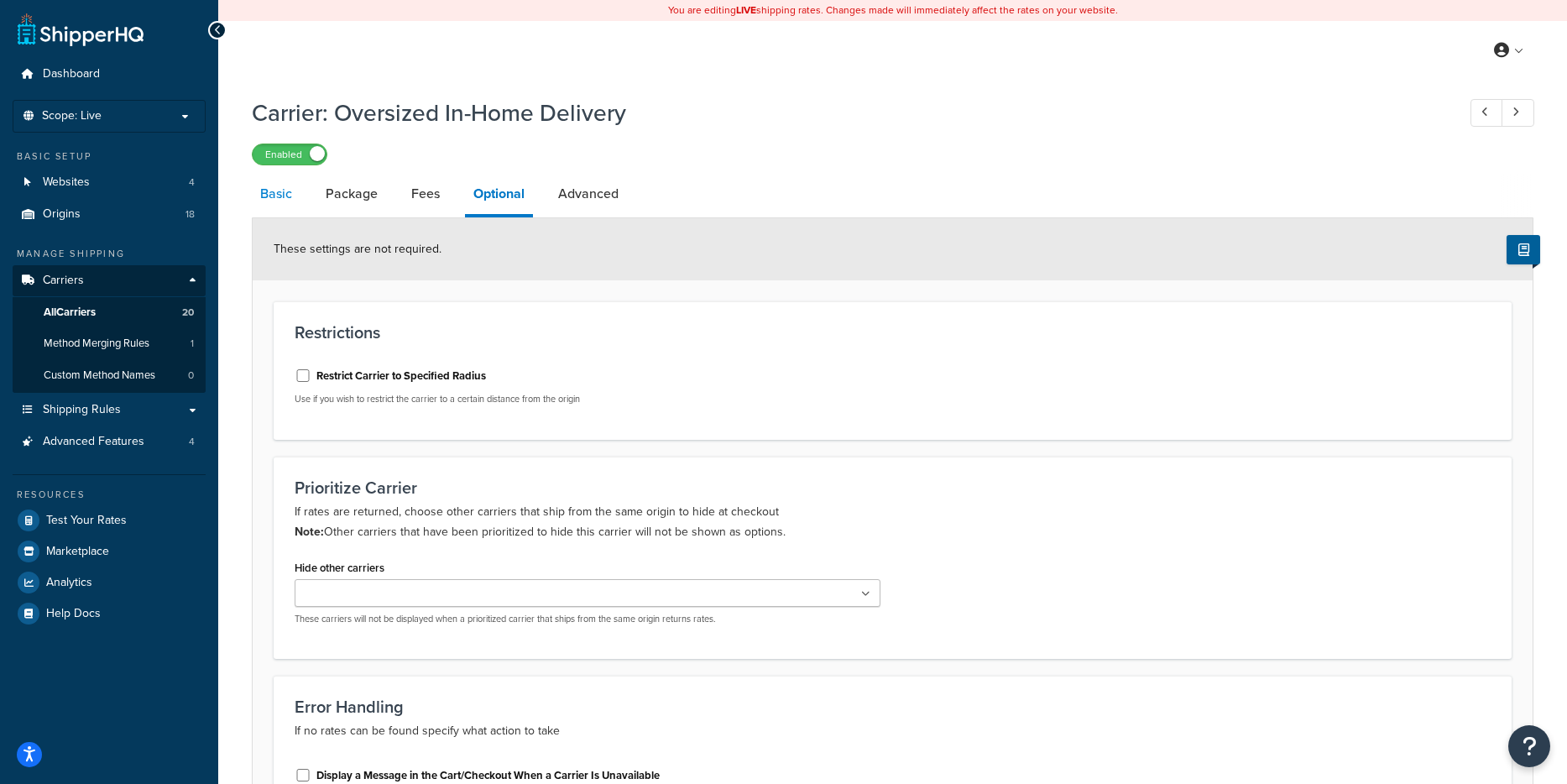
click at [269, 204] on link "Basic" at bounding box center [276, 194] width 49 height 40
select select "flat"
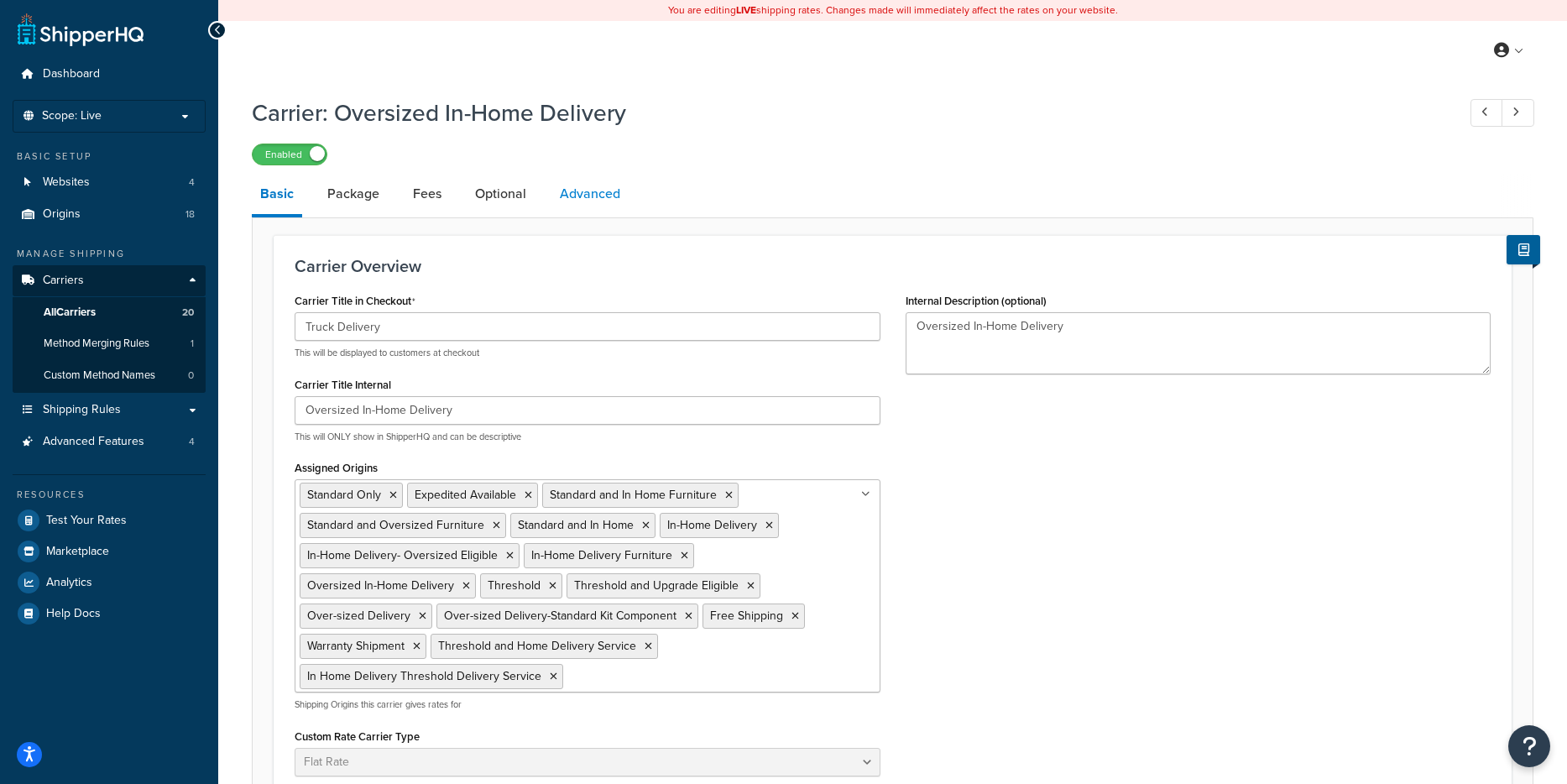
click at [563, 213] on link "Advanced" at bounding box center [590, 194] width 77 height 40
select select "false"
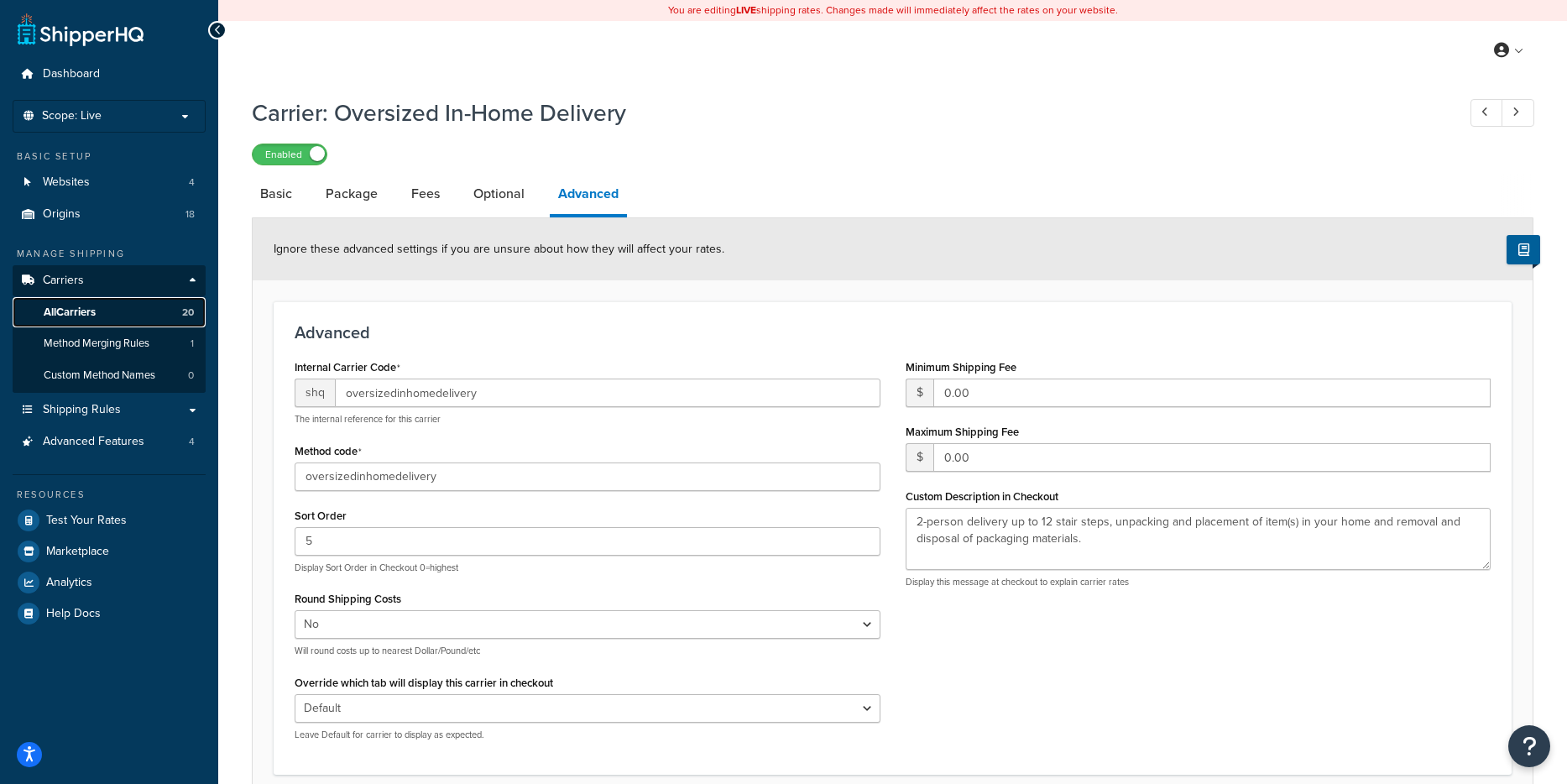
click at [84, 307] on span "All Carriers" at bounding box center [70, 313] width 52 height 14
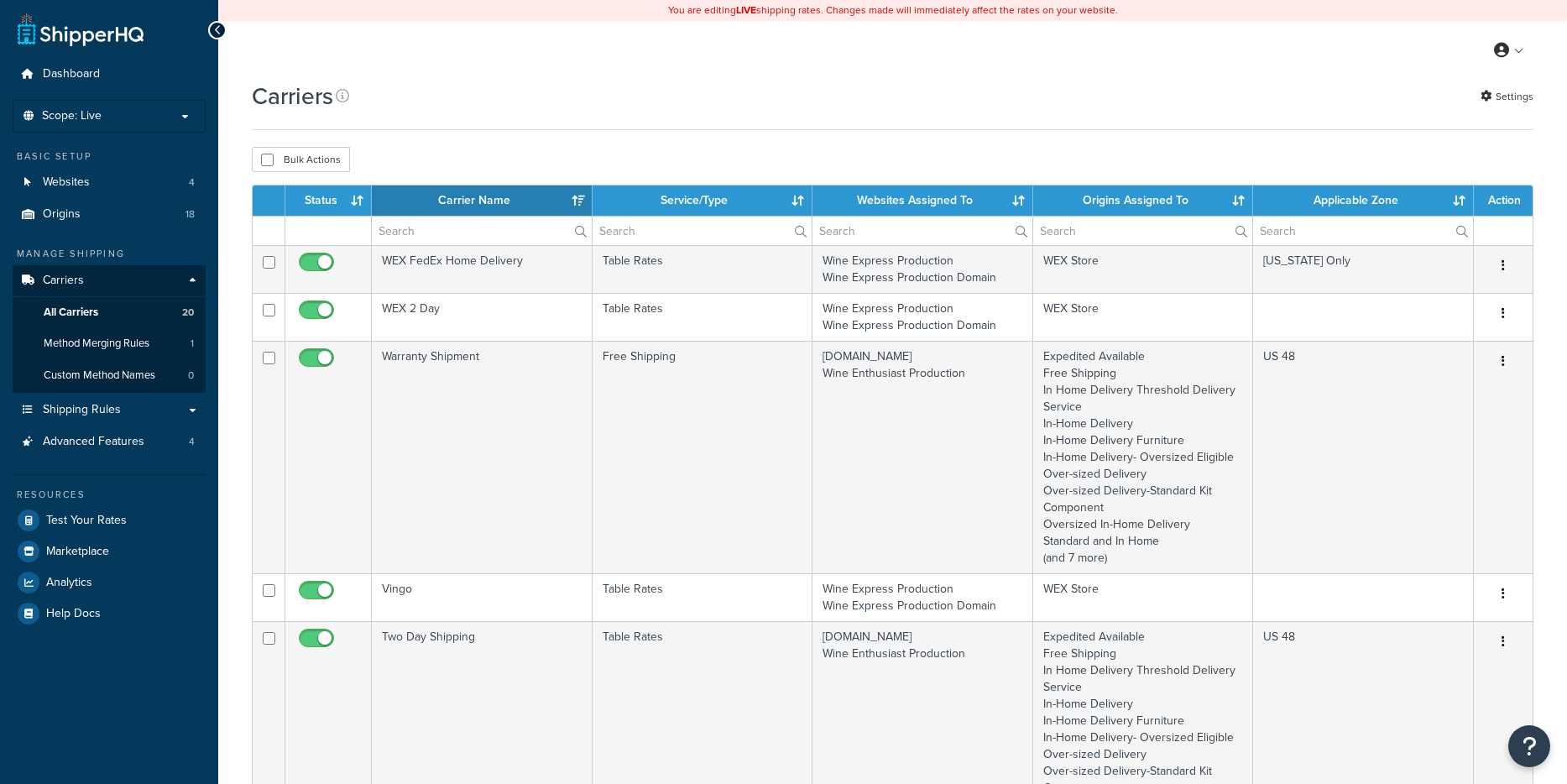
select select "15"
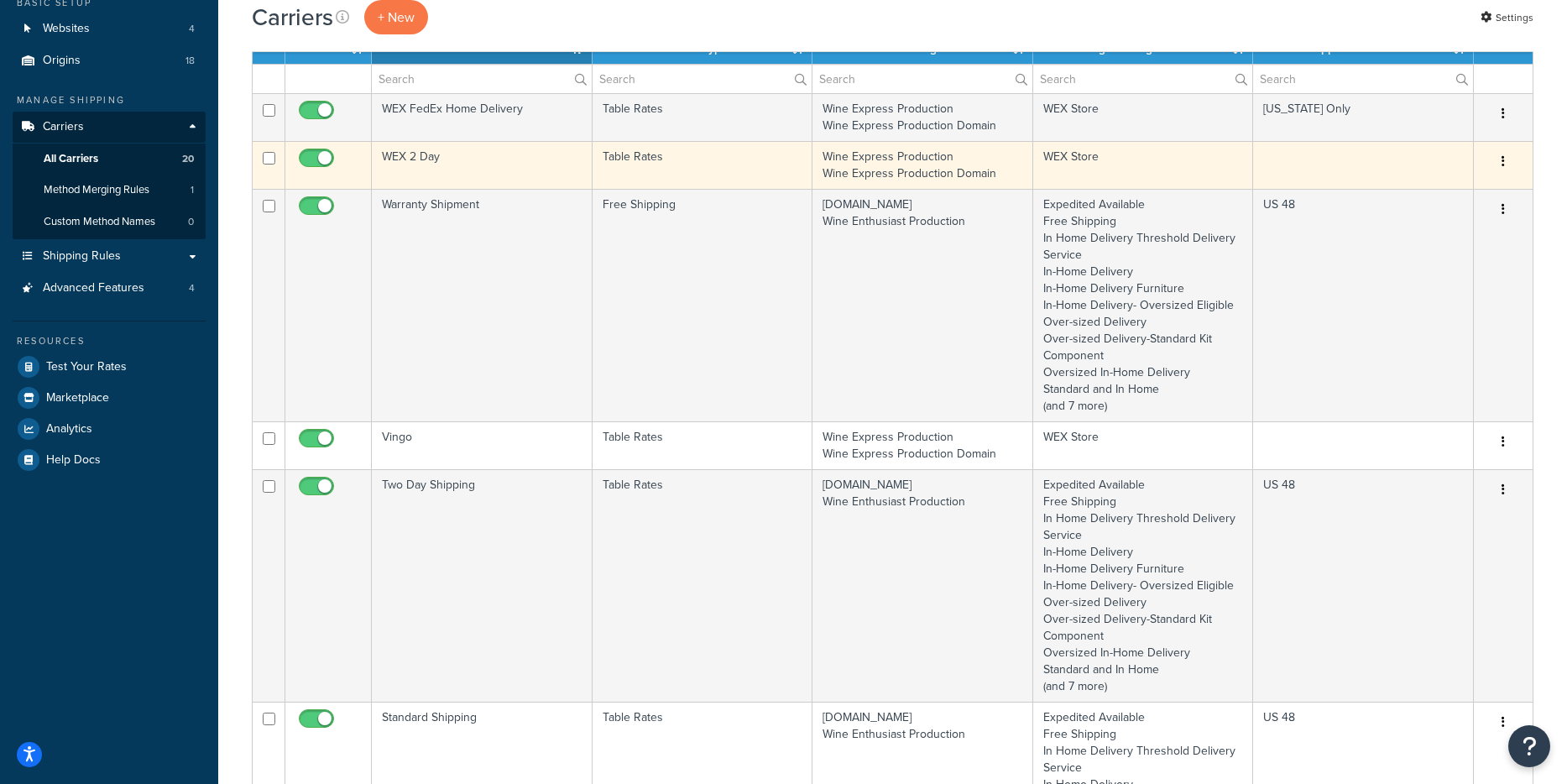
scroll to position [189, 0]
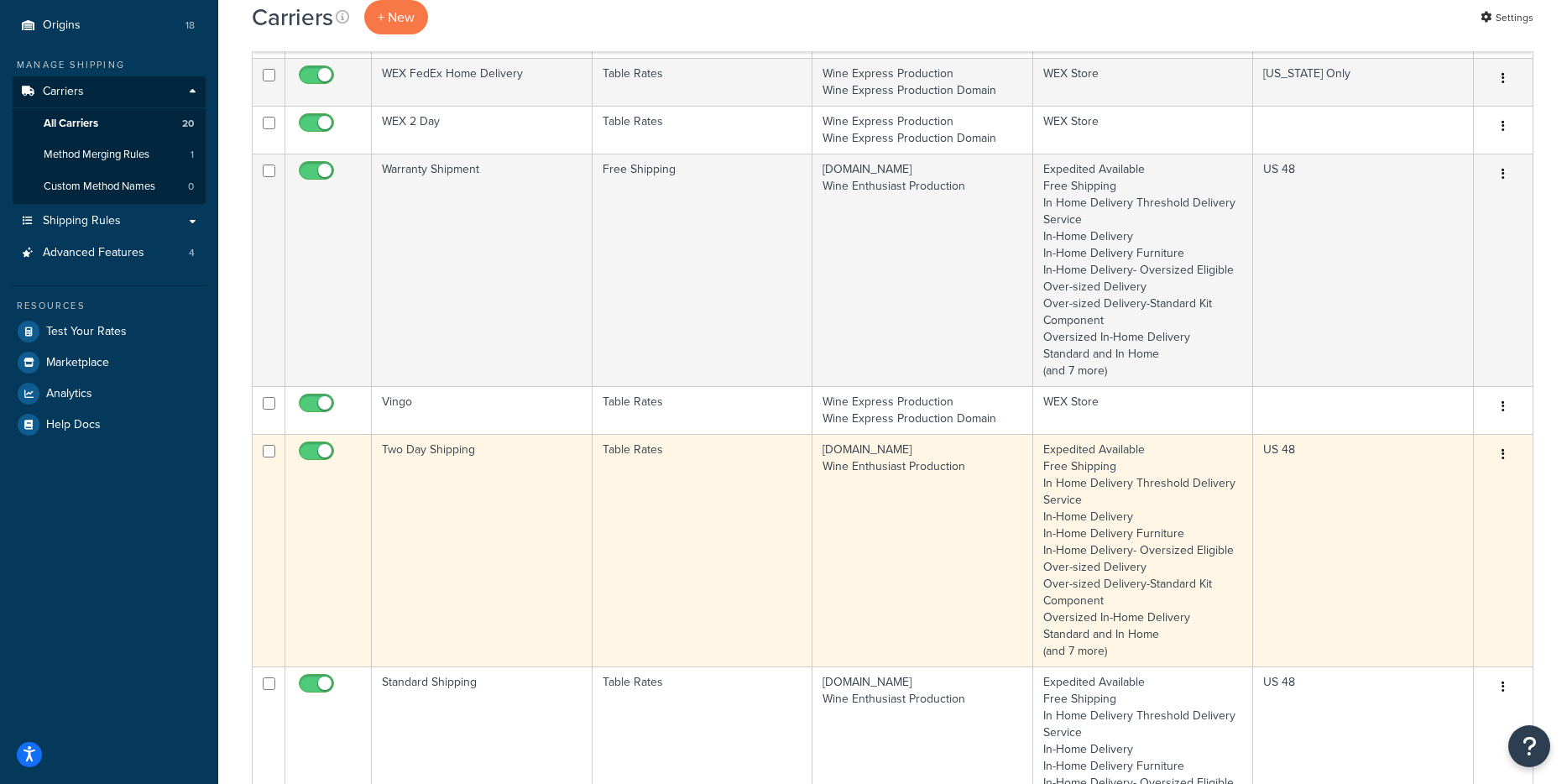
click at [1504, 454] on button "button" at bounding box center [1504, 454] width 24 height 27
click at [841, 564] on td "[DOMAIN_NAME] Wine Enthusiast Production" at bounding box center [922, 549] width 221 height 233
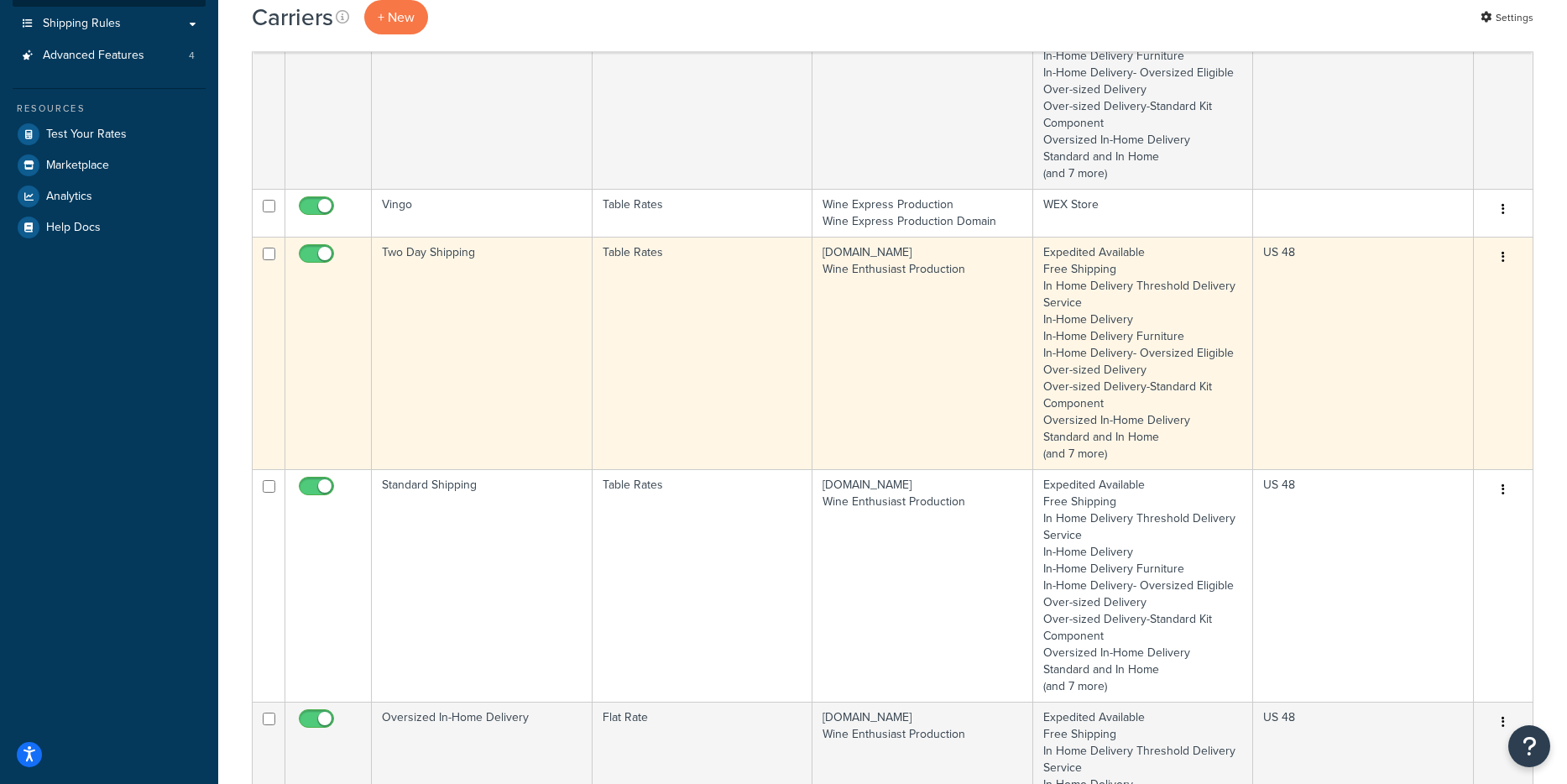
scroll to position [409, 0]
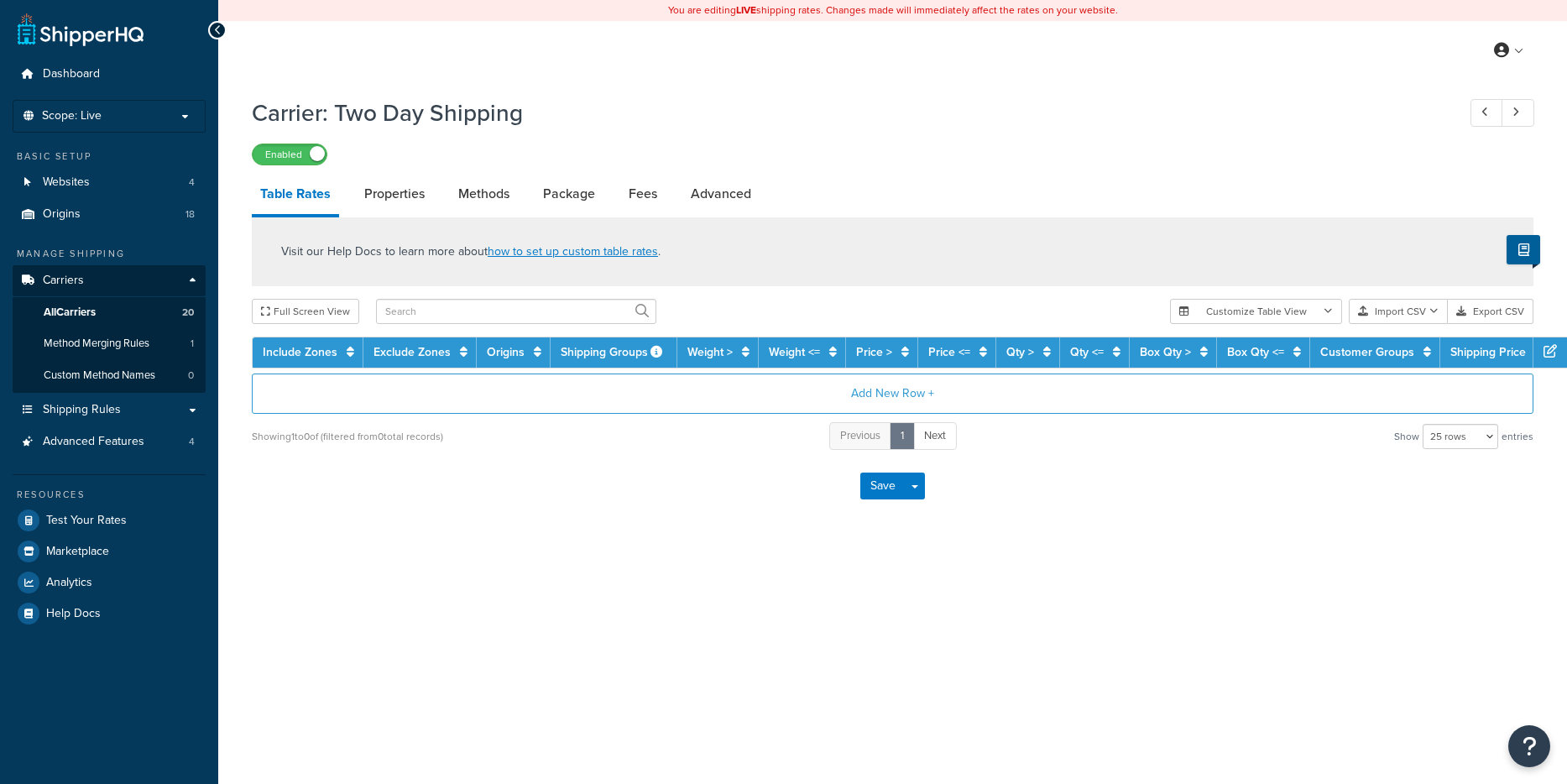
select select "25"
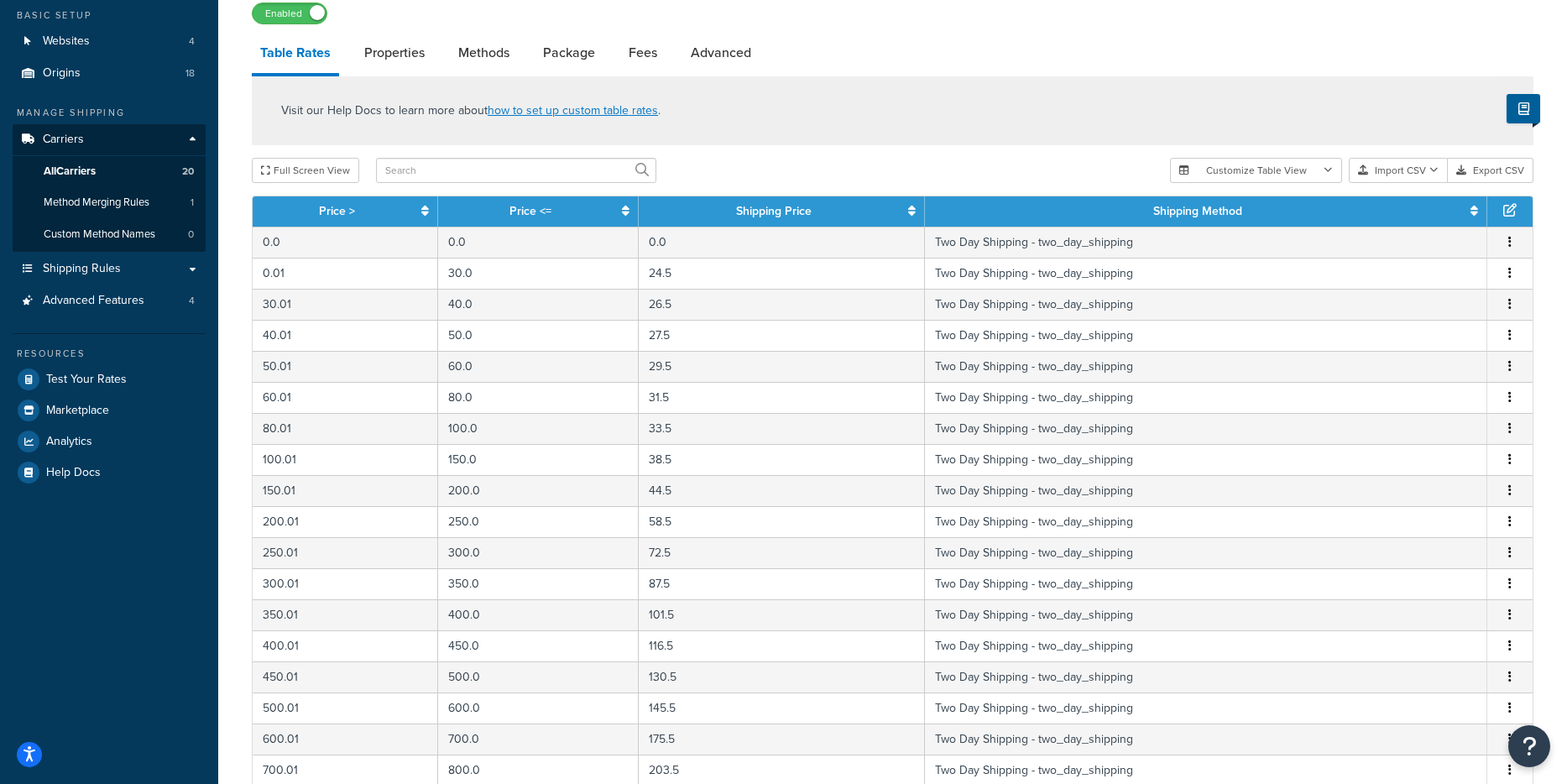
scroll to position [147, 0]
